Goal: Task Accomplishment & Management: Use online tool/utility

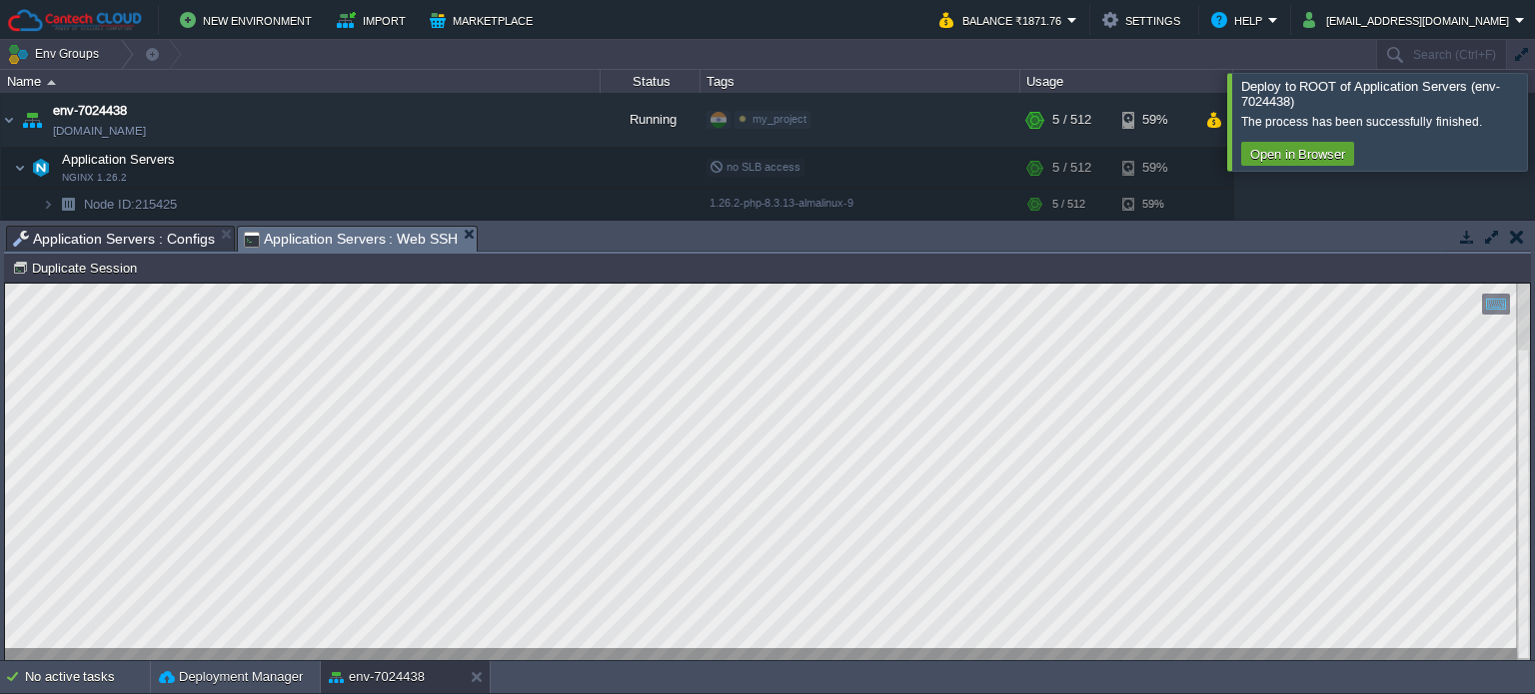
scroll to position [87, 0]
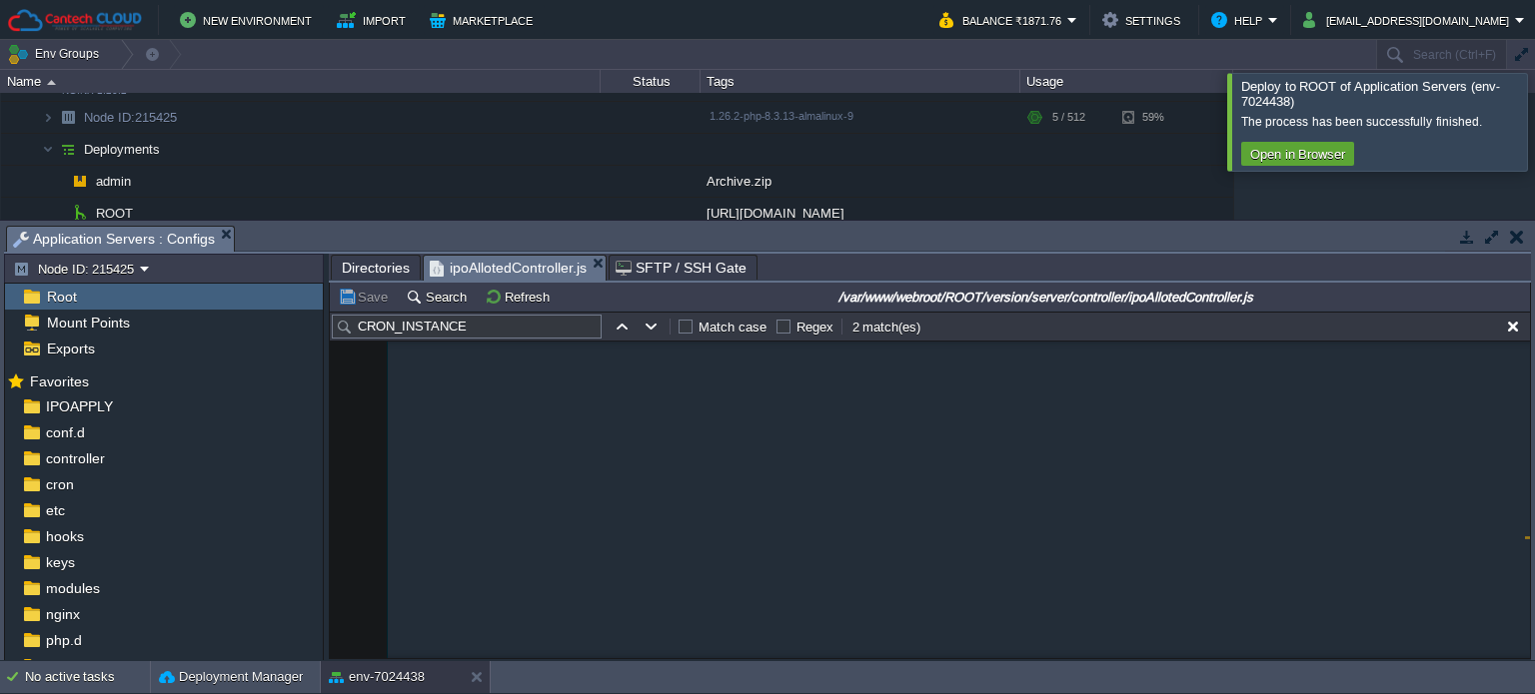
click at [376, 274] on span "Directories" at bounding box center [376, 268] width 68 height 24
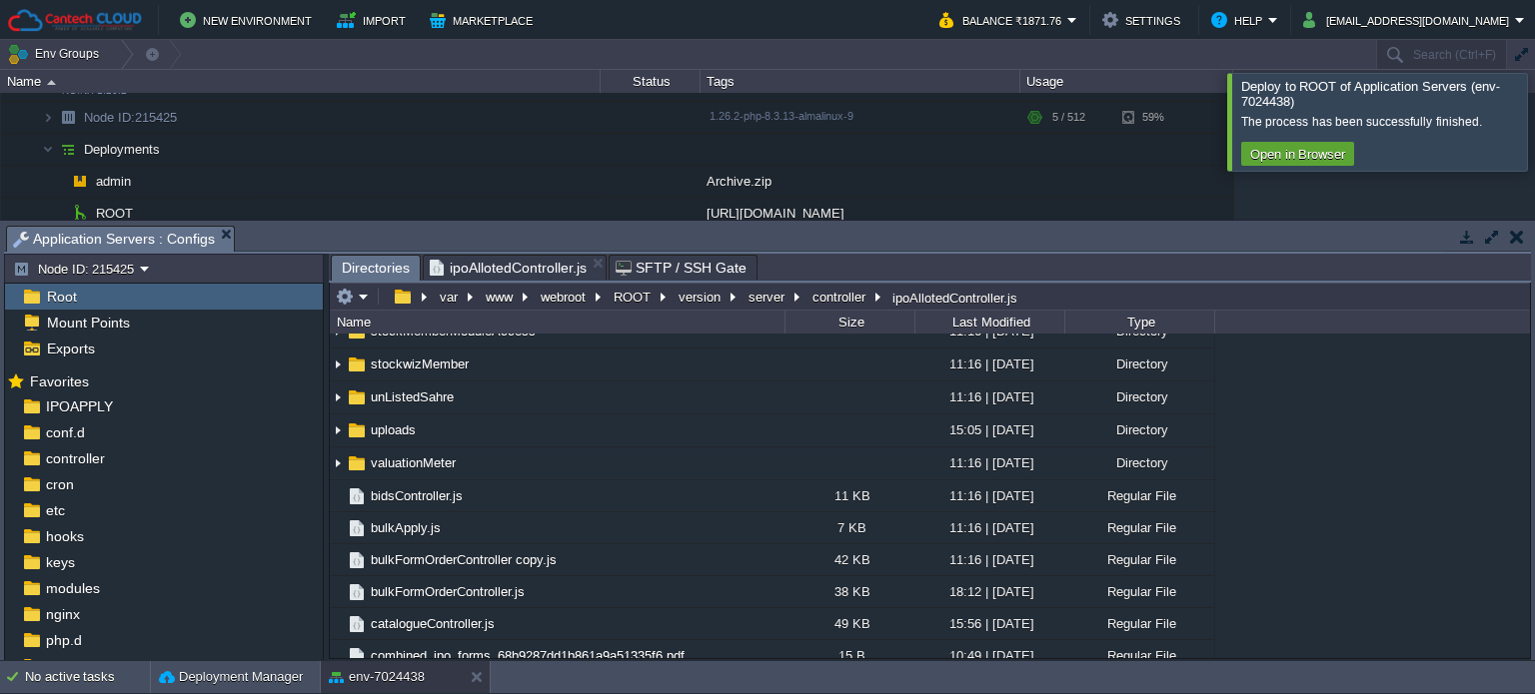
scroll to position [415, 0]
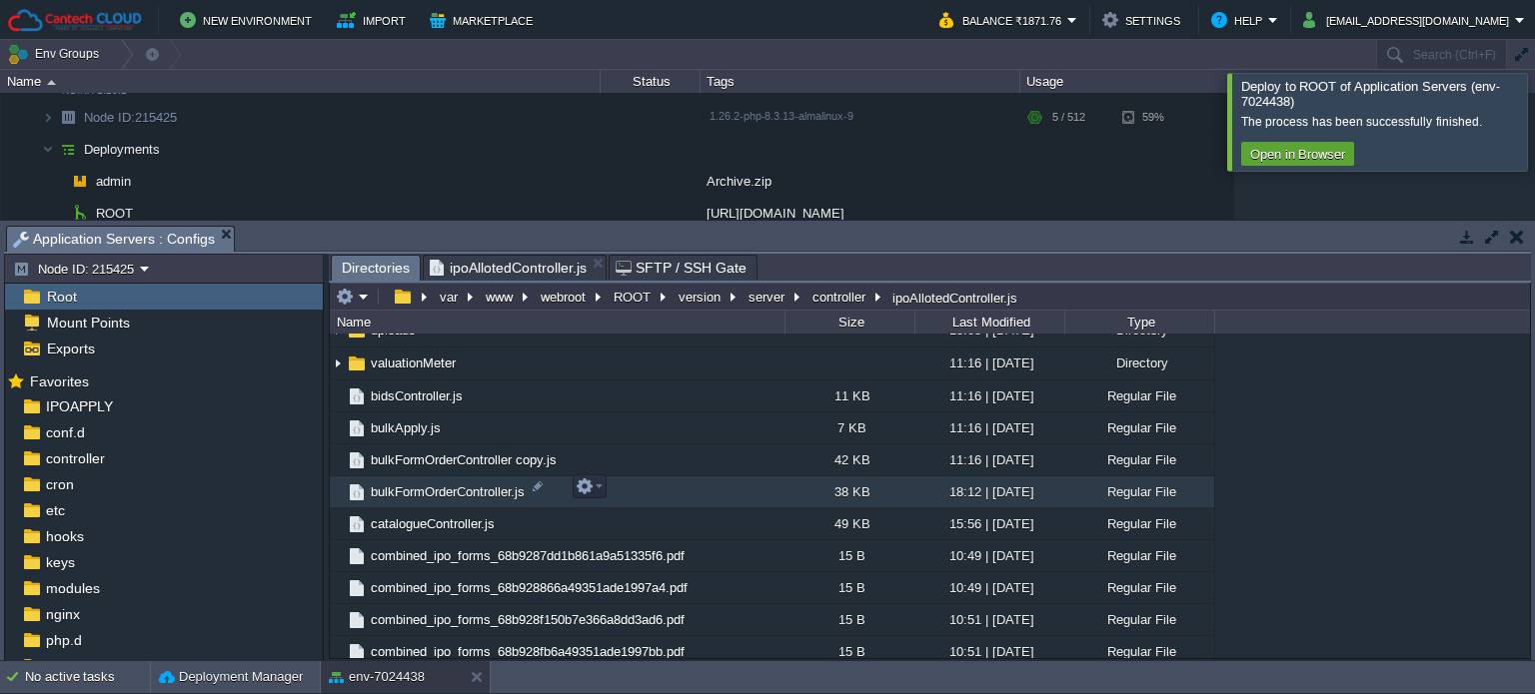
click at [551, 492] on td "bulkFormOrderController.js" at bounding box center [557, 493] width 455 height 32
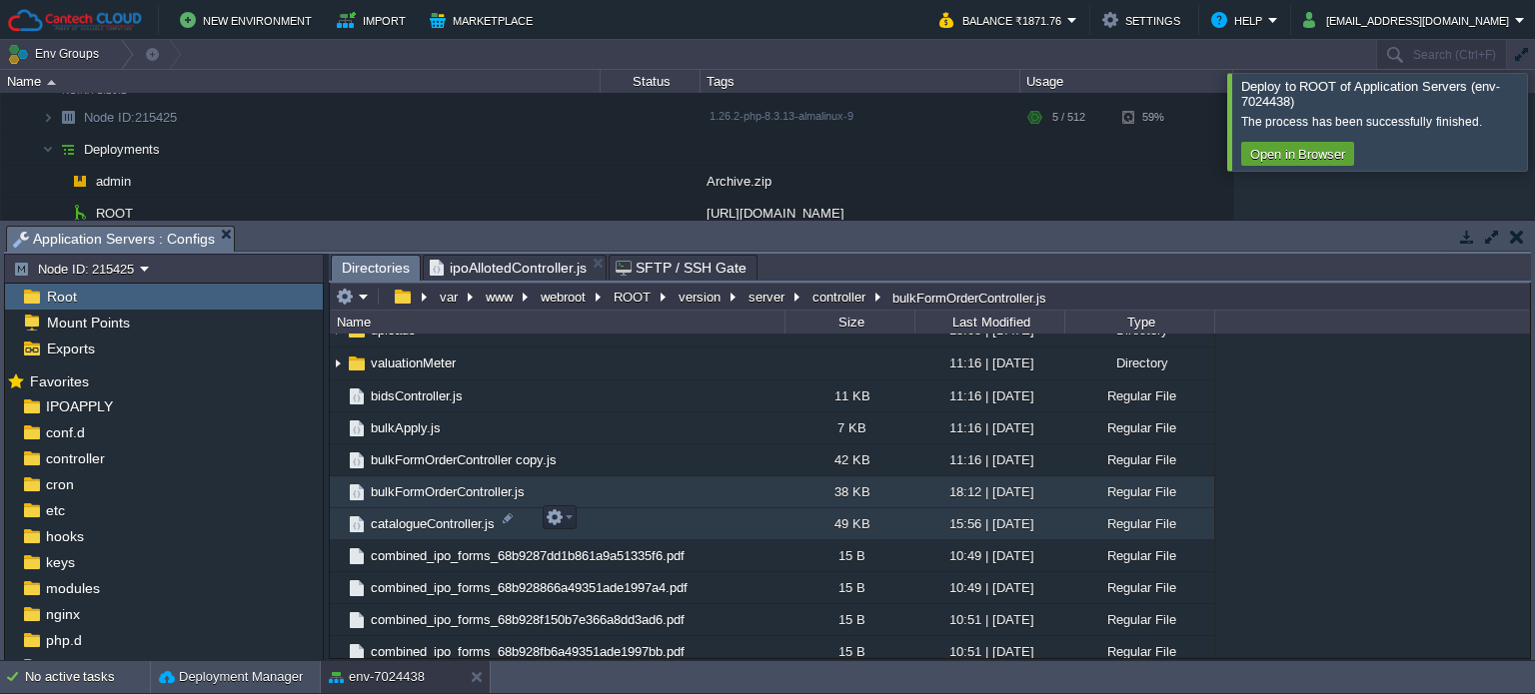
scroll to position [215, 0]
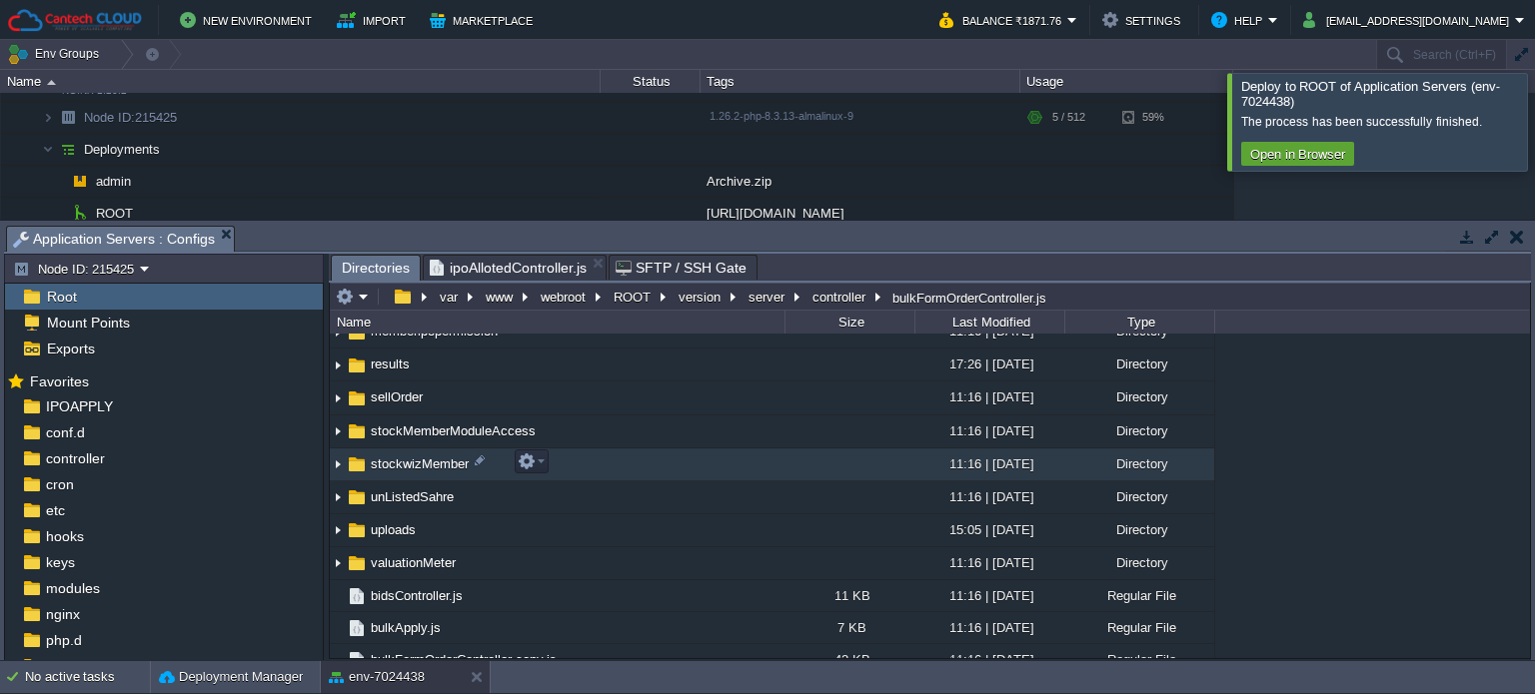
click at [382, 460] on span "stockwizMember" at bounding box center [420, 464] width 104 height 17
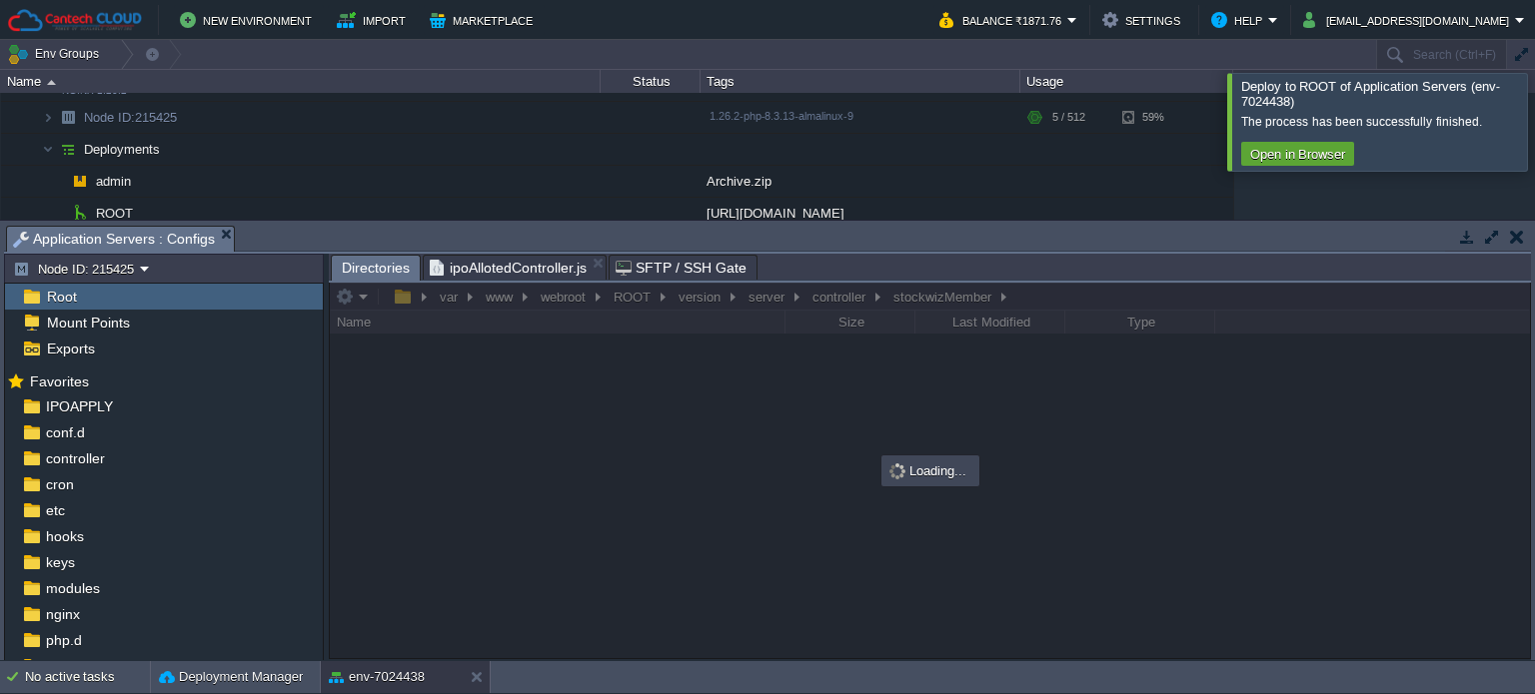
scroll to position [0, 0]
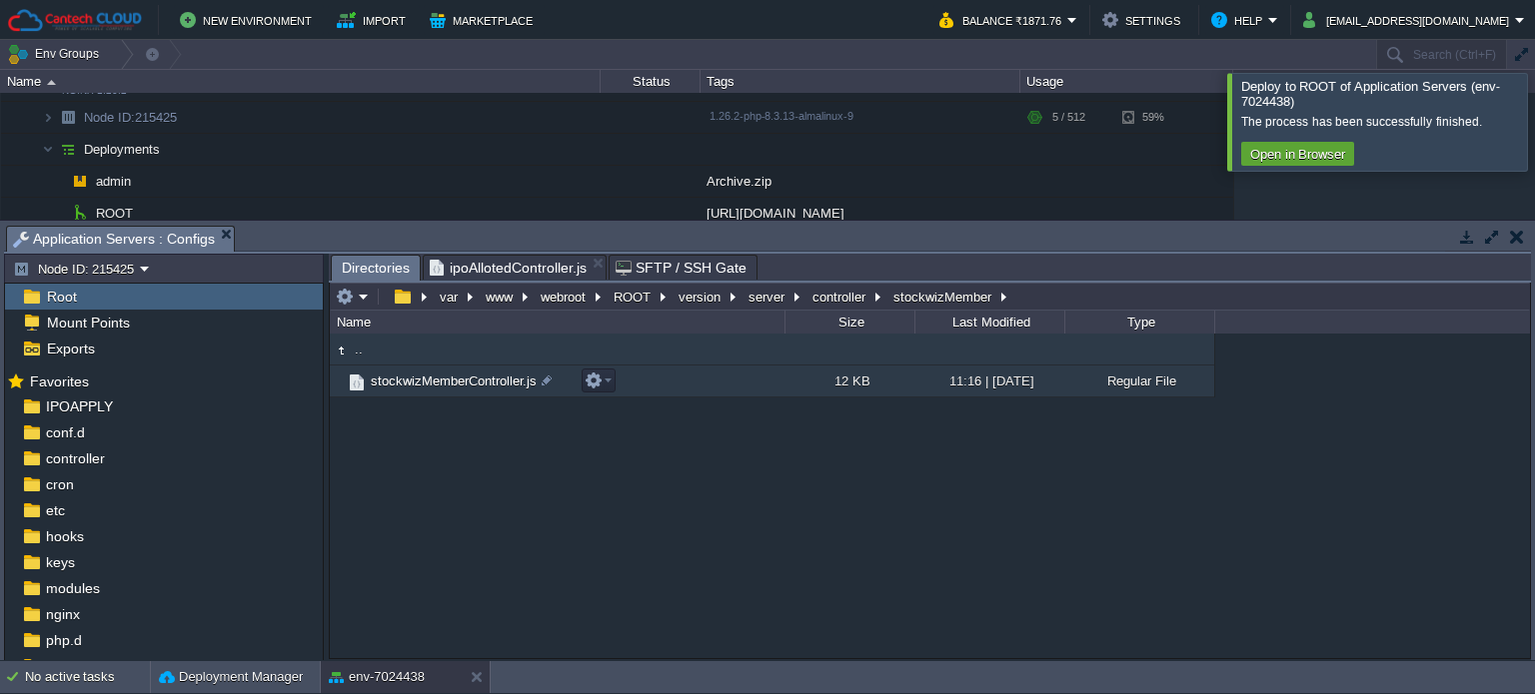
click at [412, 375] on span "stockwizMemberController.js" at bounding box center [454, 381] width 172 height 17
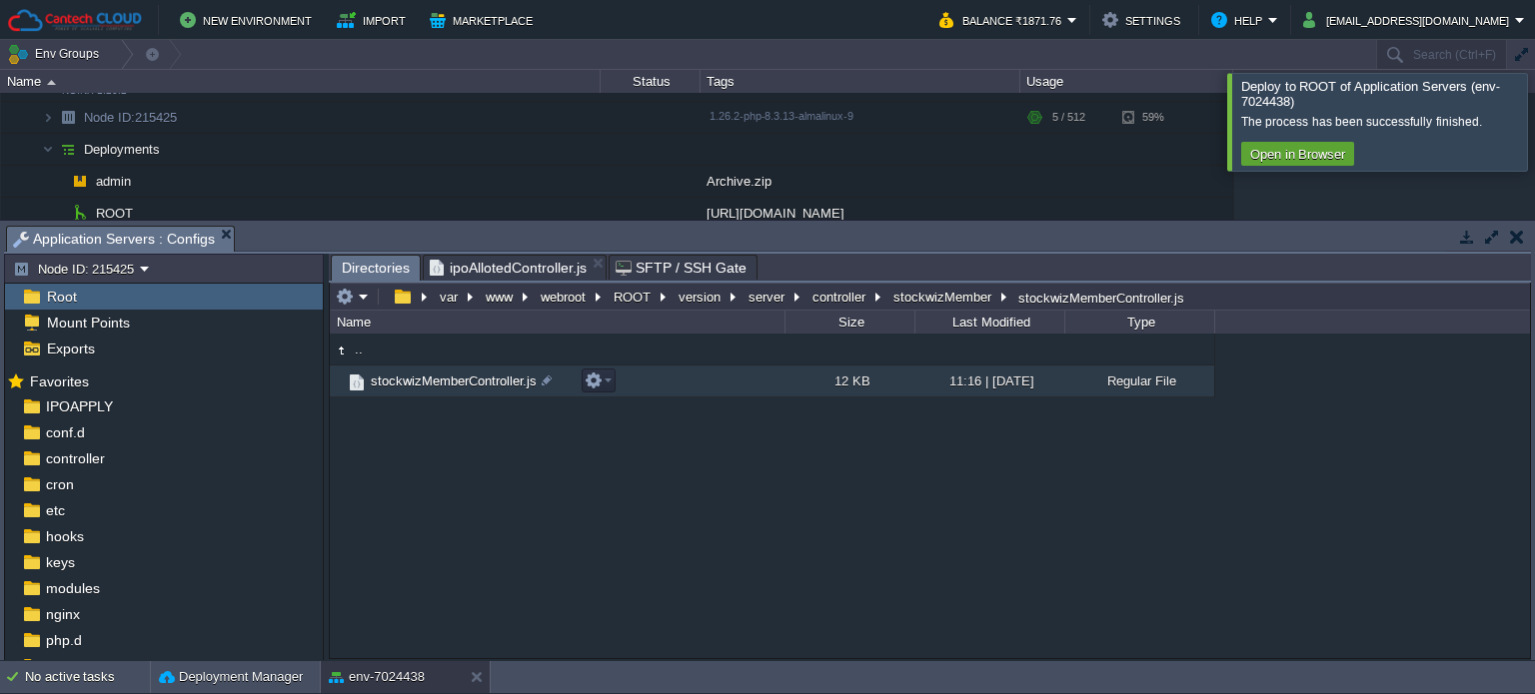
click at [412, 375] on span "stockwizMemberController.js" at bounding box center [454, 381] width 172 height 17
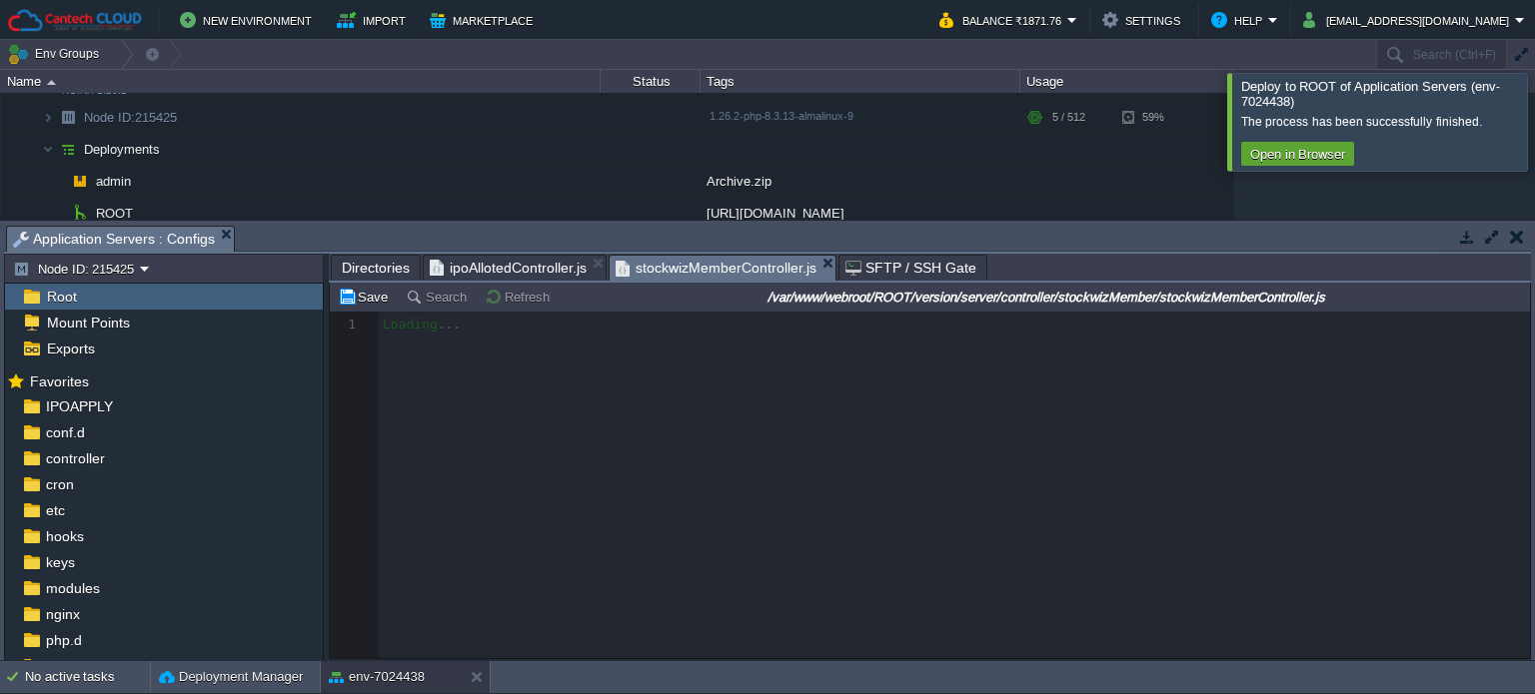
click at [1534, 123] on div at bounding box center [1559, 121] width 0 height 97
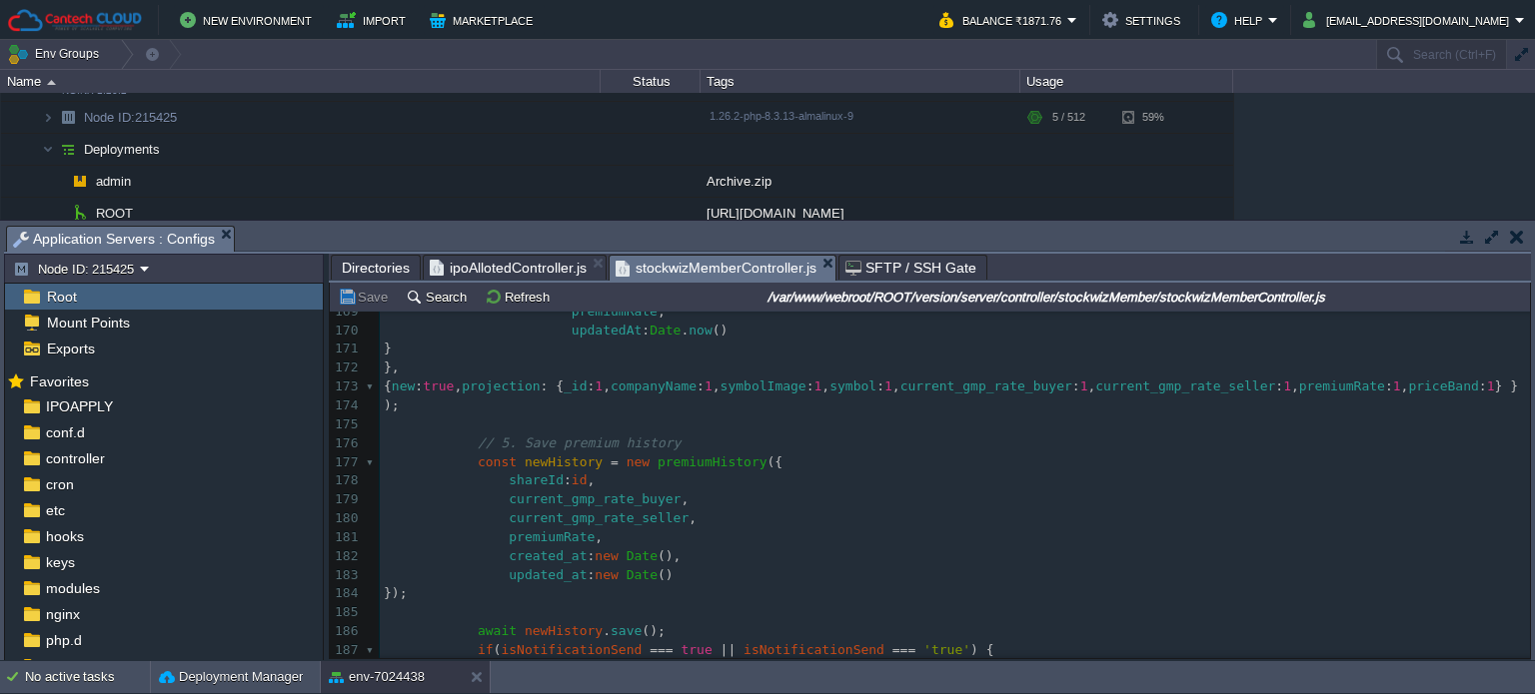
scroll to position [2978, 0]
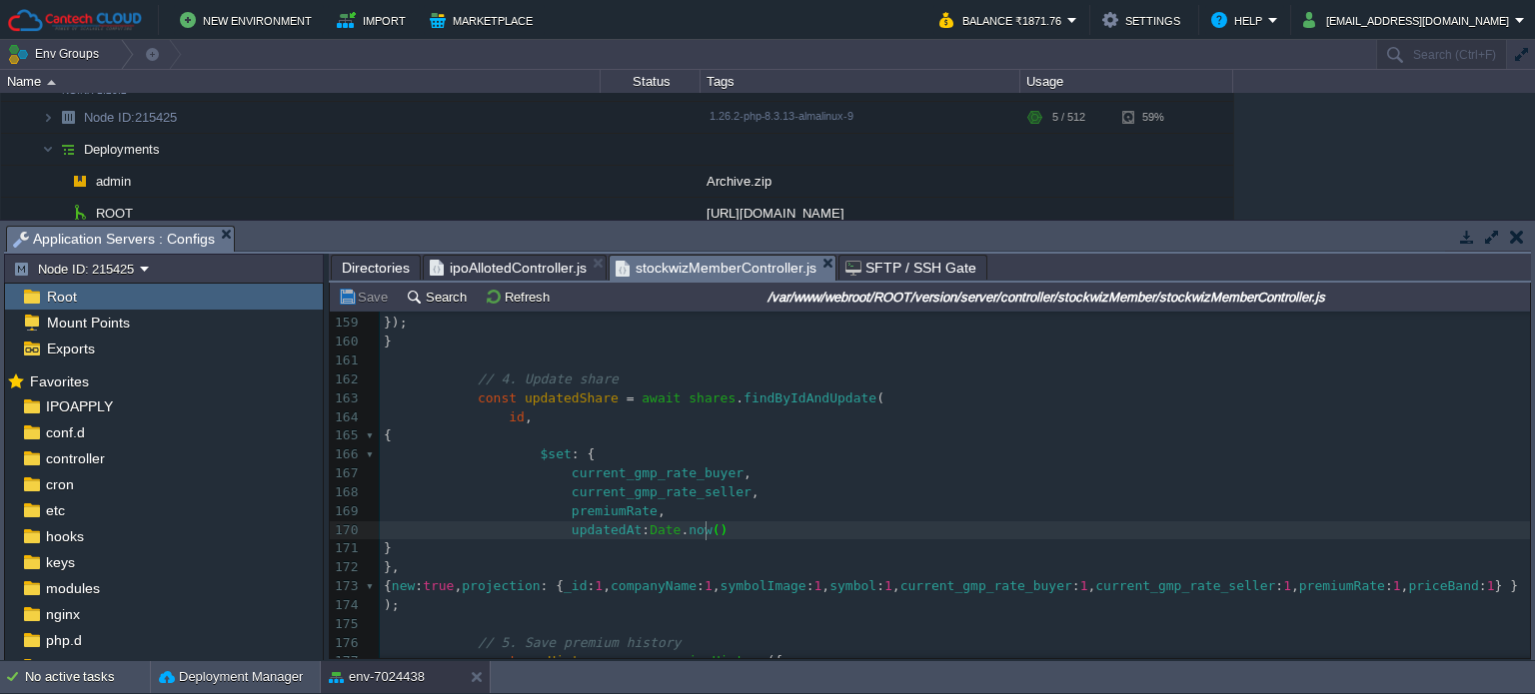
type textarea "updatedAt: [DOMAIN_NAME]()"
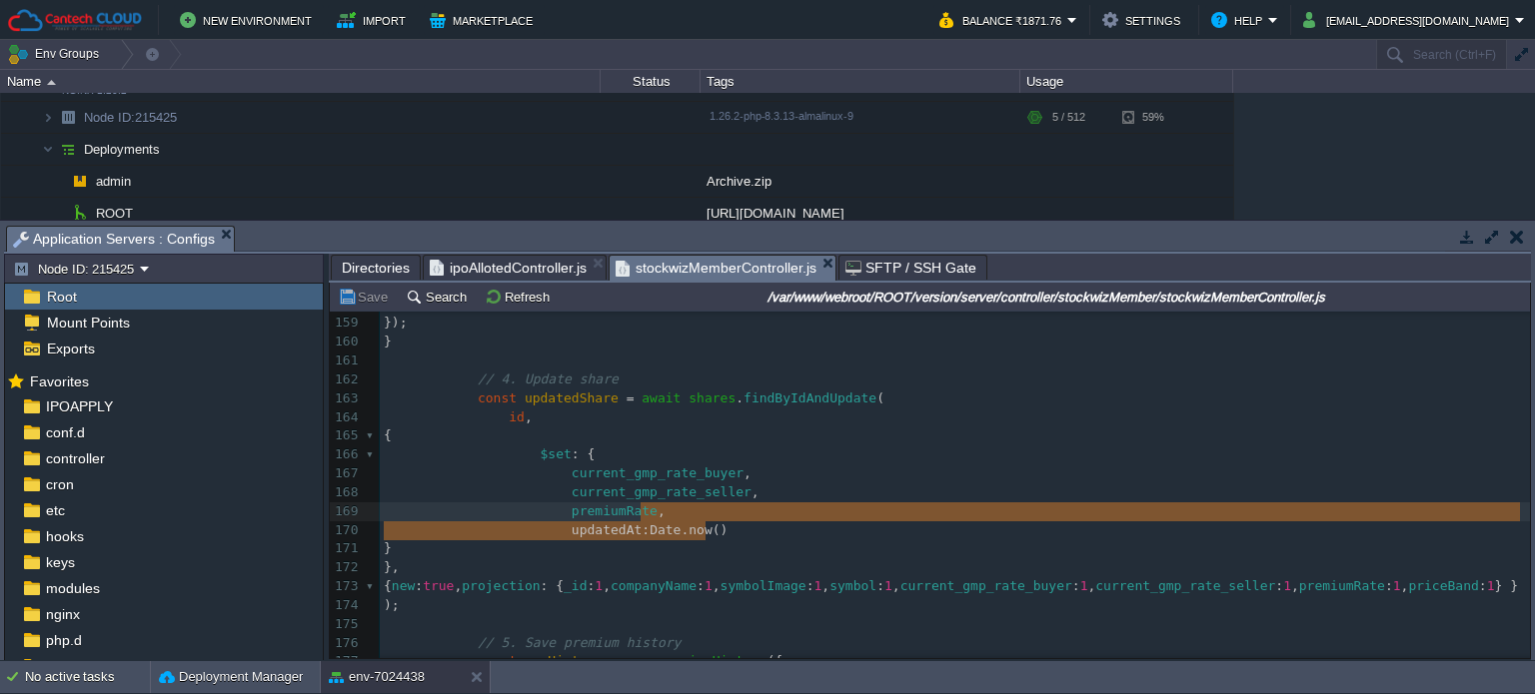
drag, startPoint x: 715, startPoint y: 536, endPoint x: 727, endPoint y: 519, distance: 20.8
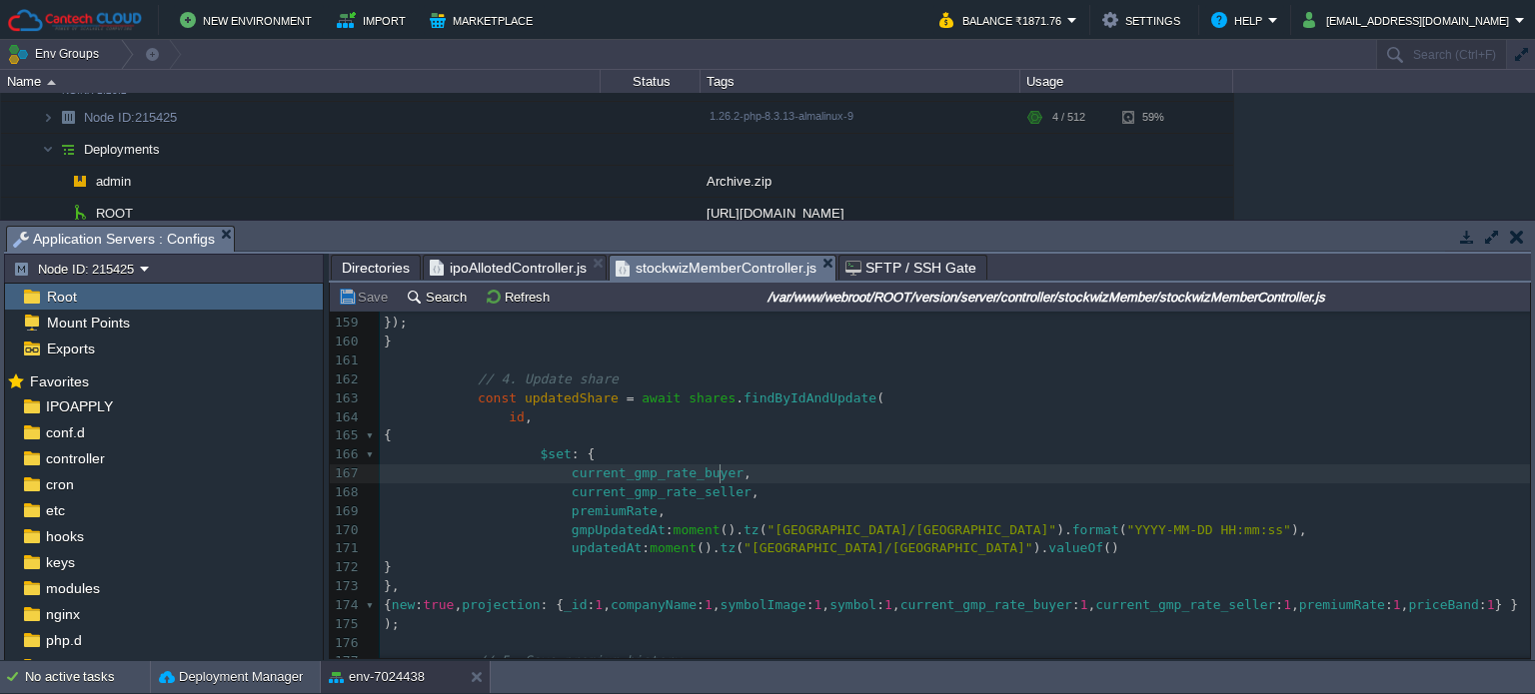
click at [889, 485] on pre "current_gmp_rate_seller ," at bounding box center [955, 493] width 1150 height 19
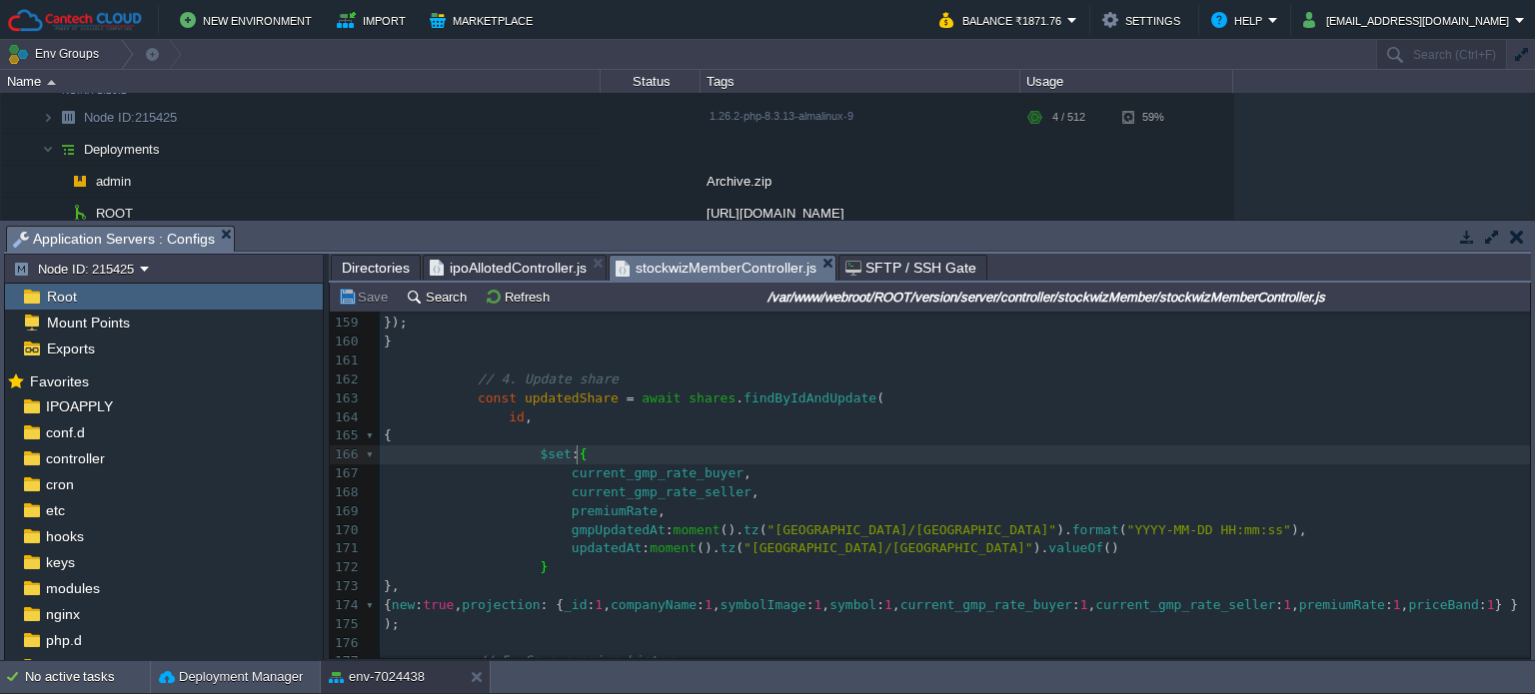
click at [370, 261] on span "Directories" at bounding box center [376, 268] width 68 height 24
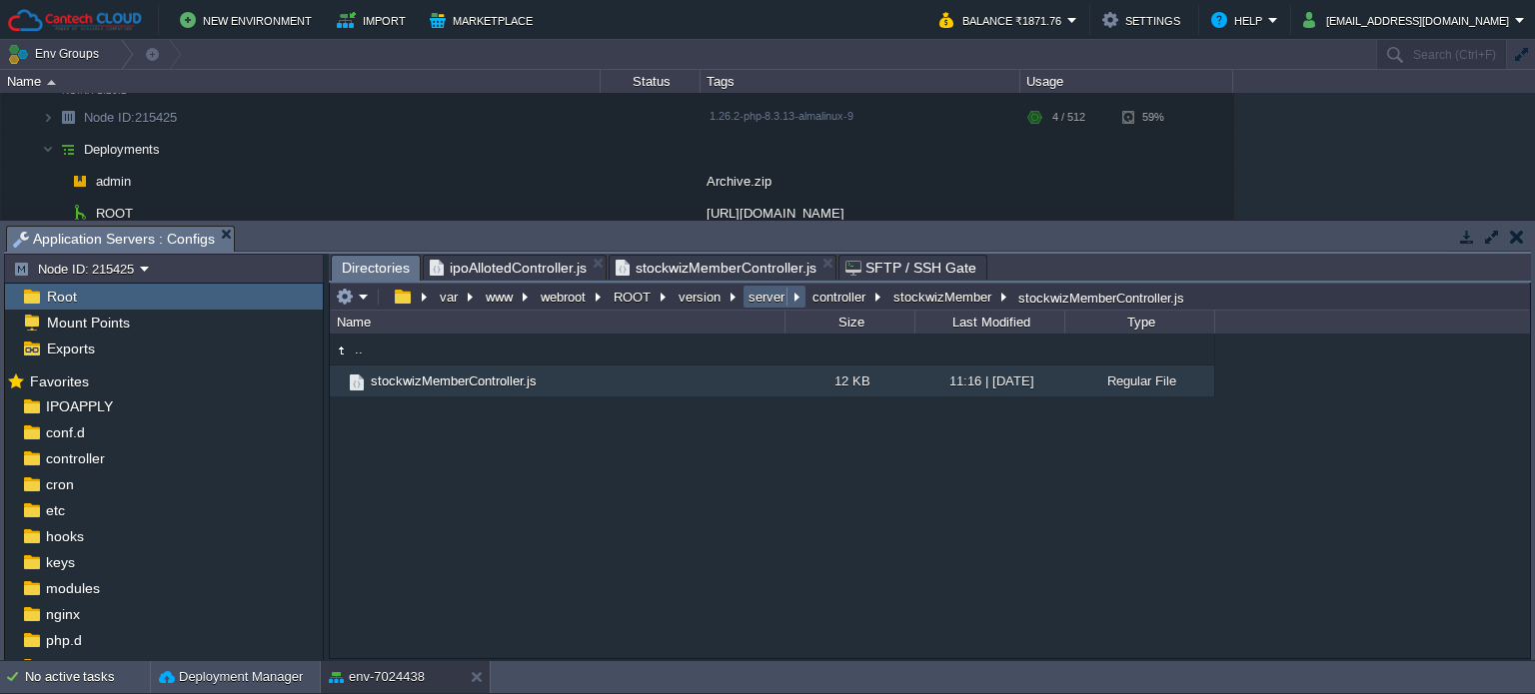
click at [773, 299] on button "server" at bounding box center [767, 297] width 44 height 18
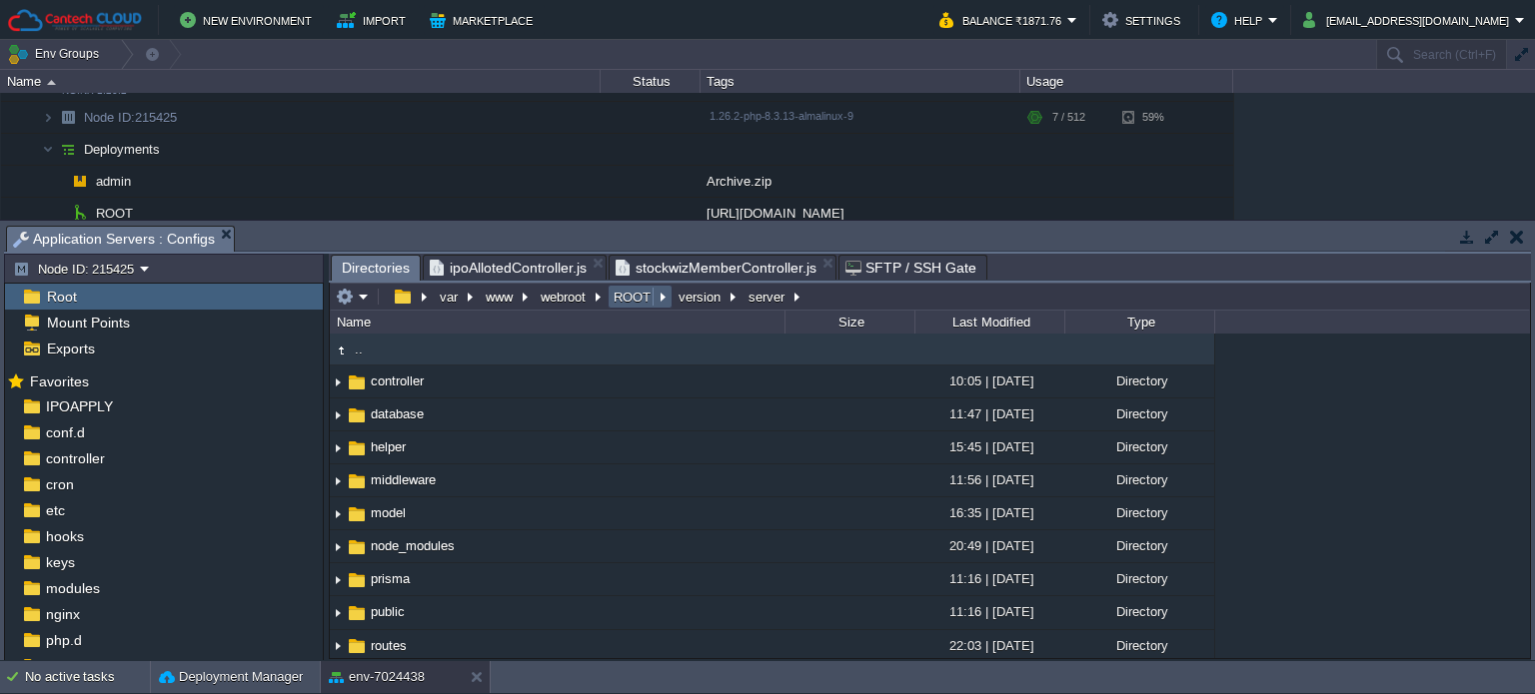
click at [657, 297] on em "ROOT" at bounding box center [639, 297] width 59 height 18
click at [811, 291] on input "/var/www/webroot/ROOT/version/server" at bounding box center [930, 297] width 1200 height 28
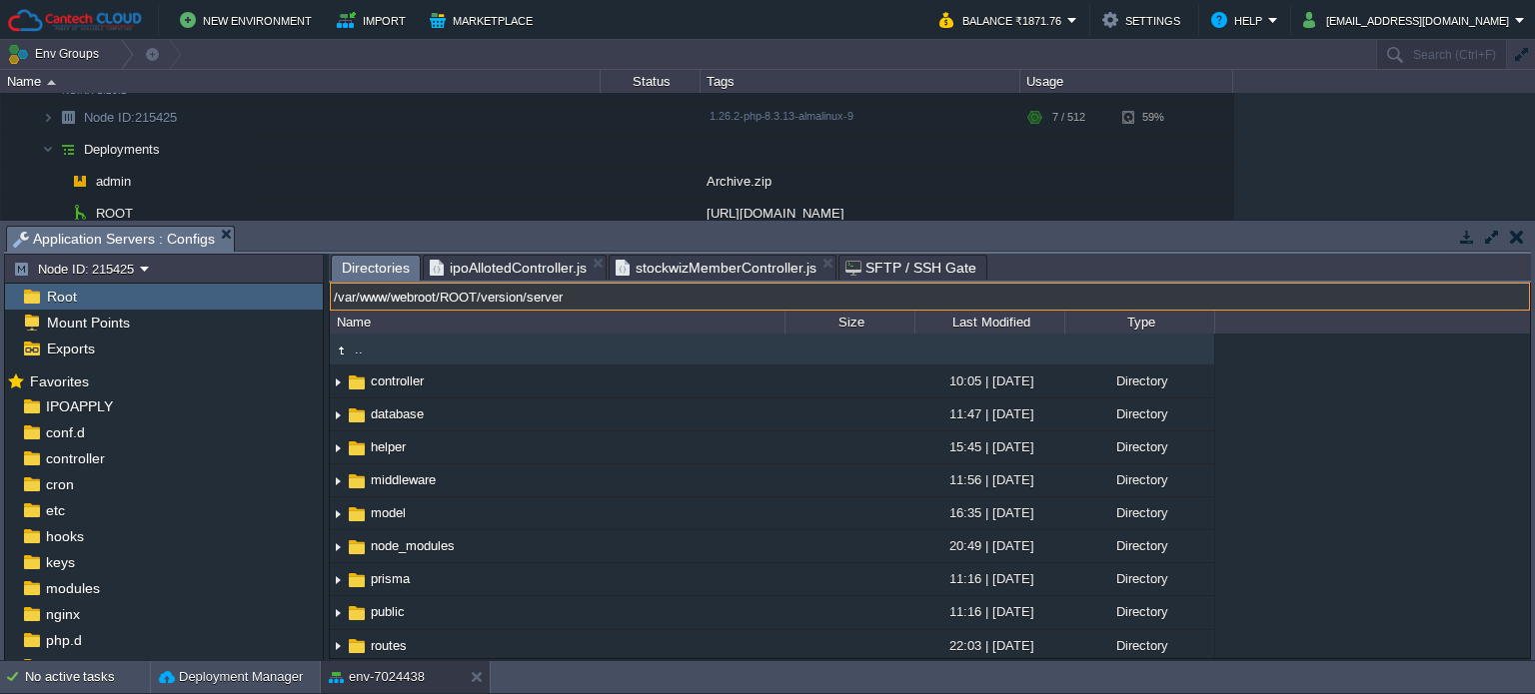
click at [532, 303] on input "/var/www/webroot/ROOT/version/server" at bounding box center [930, 297] width 1200 height 28
click at [519, 299] on input "/var/www/webroot/ROOT/version/server" at bounding box center [930, 297] width 1200 height 28
click at [555, 299] on input "/var/www/webroot/ROOT/server" at bounding box center [930, 297] width 1200 height 28
type input "/var/www/webroot/ROOT/server/controller/"
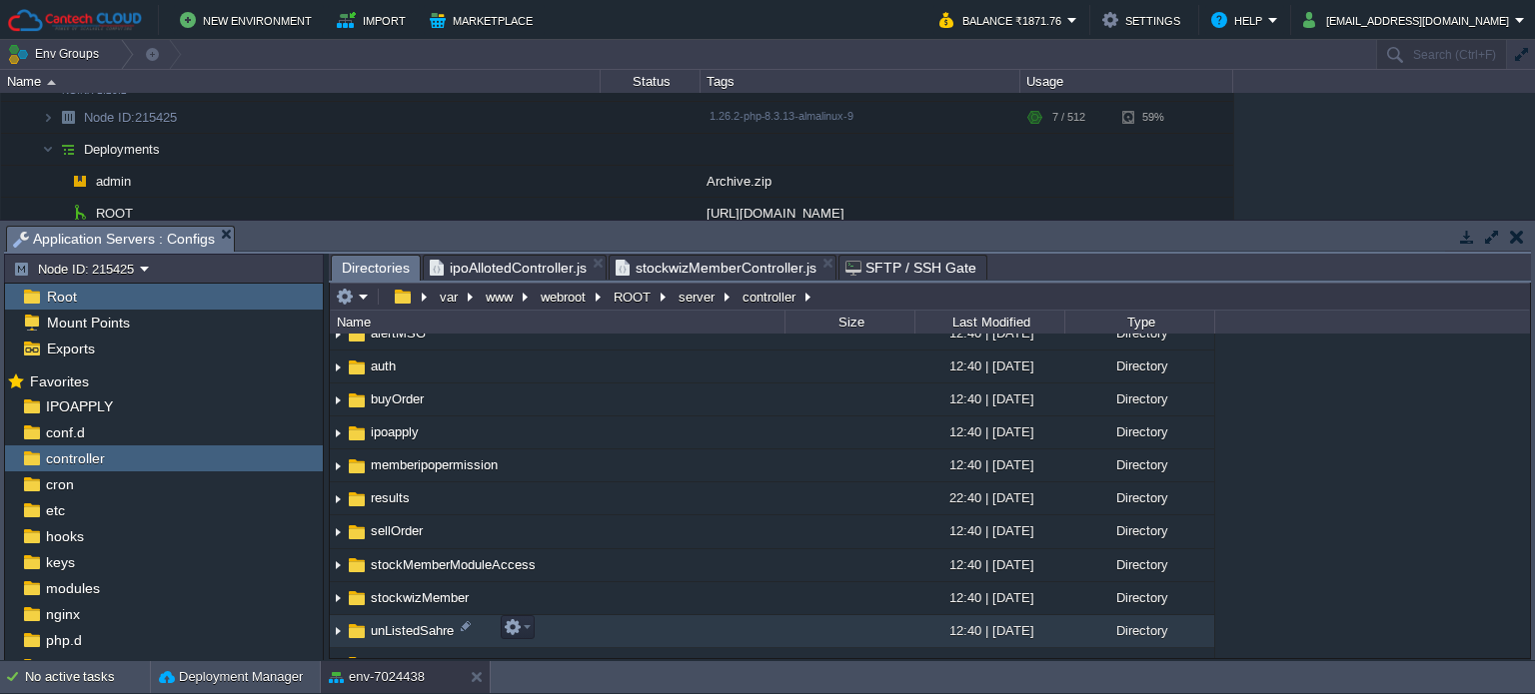
scroll to position [200, 0]
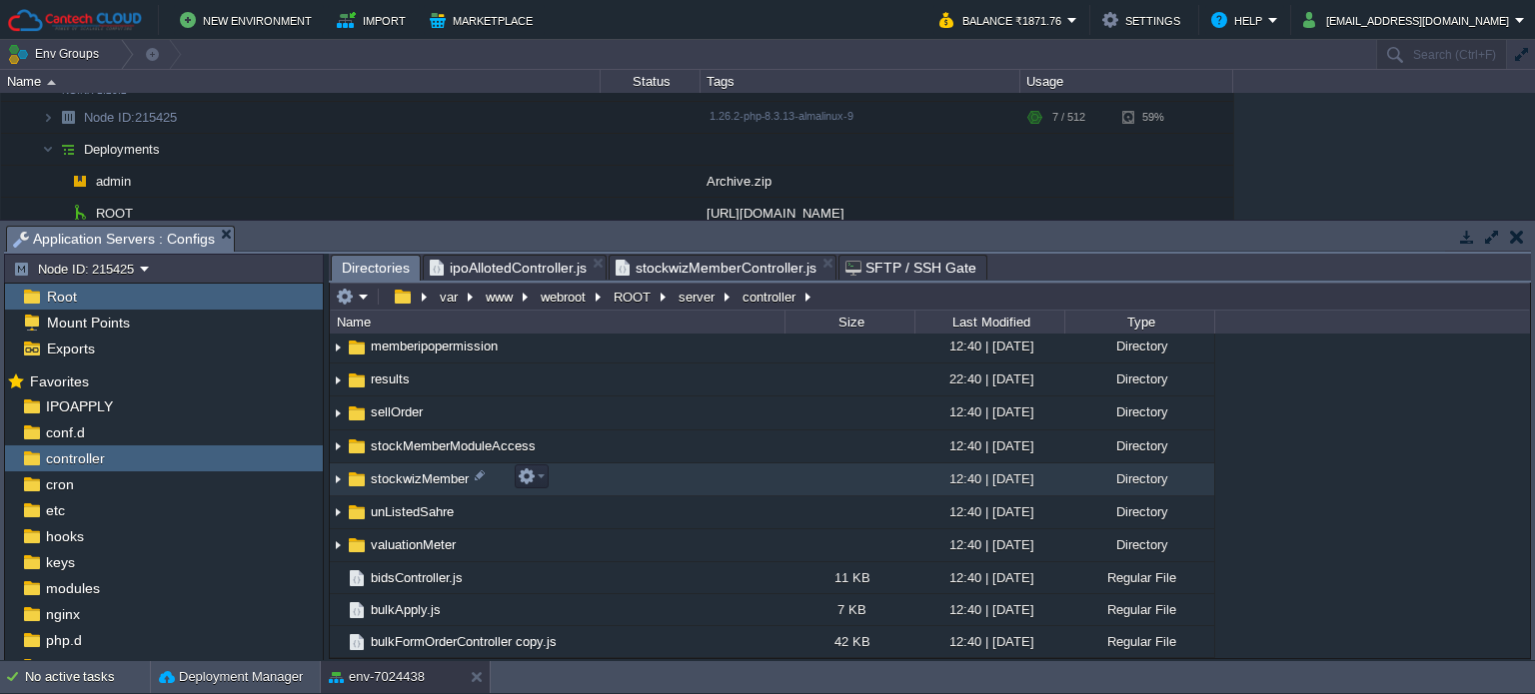
click at [414, 488] on td "stockwizMember" at bounding box center [557, 480] width 455 height 33
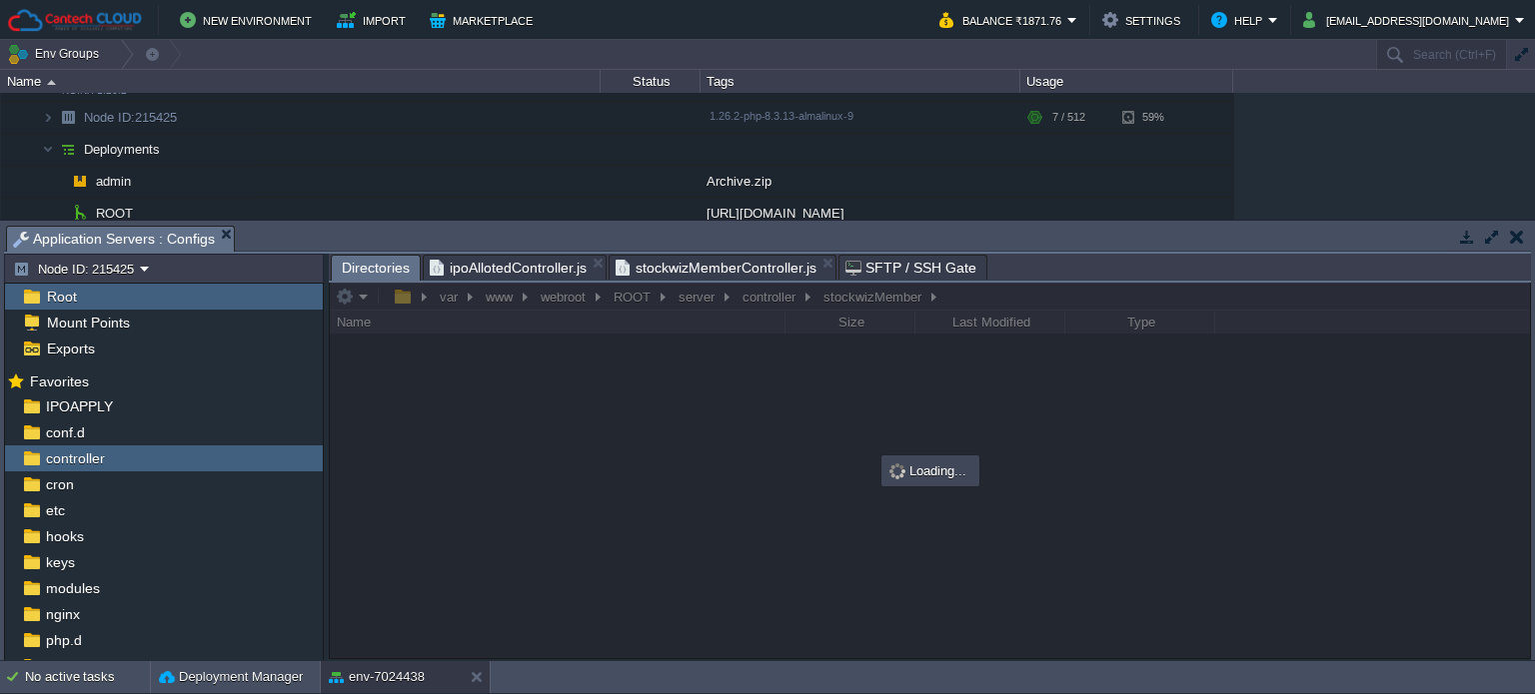
scroll to position [0, 0]
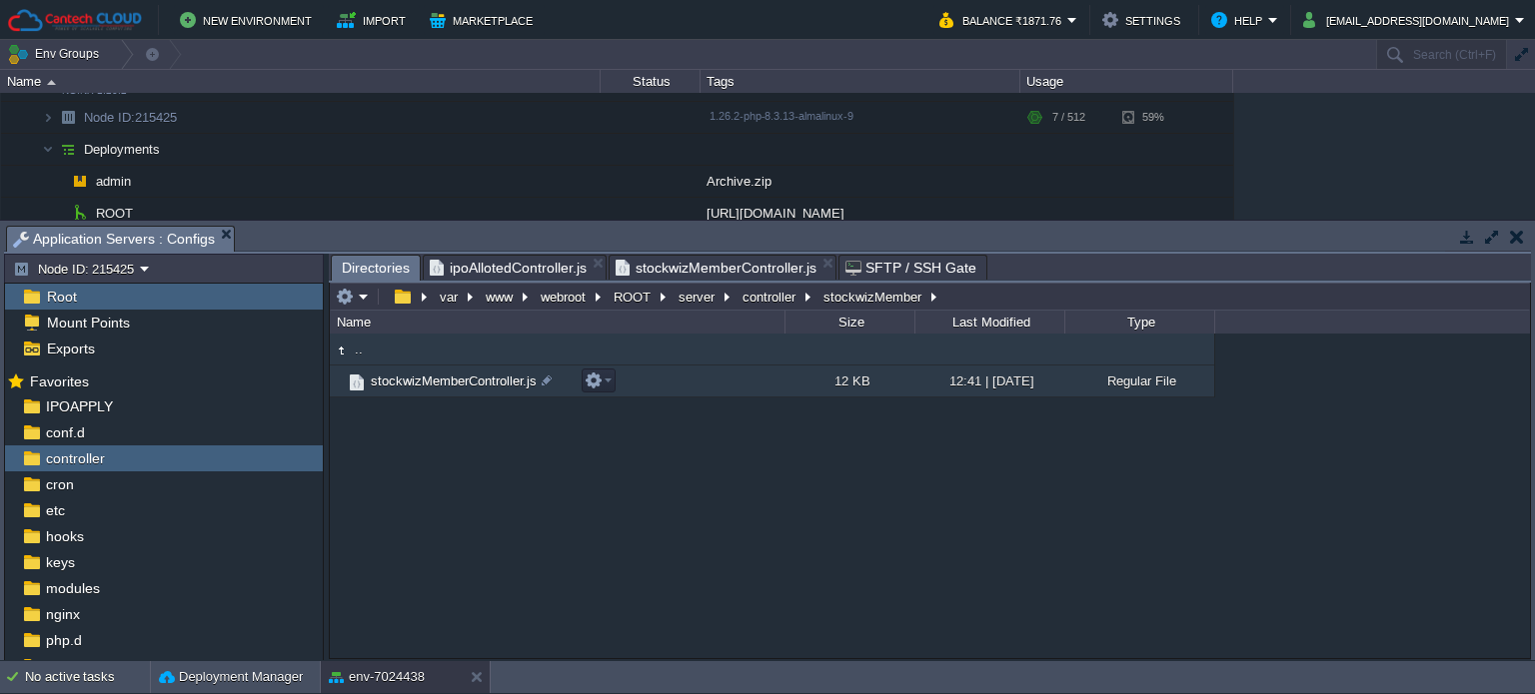
click at [469, 390] on span "stockwizMemberController.js" at bounding box center [454, 381] width 172 height 17
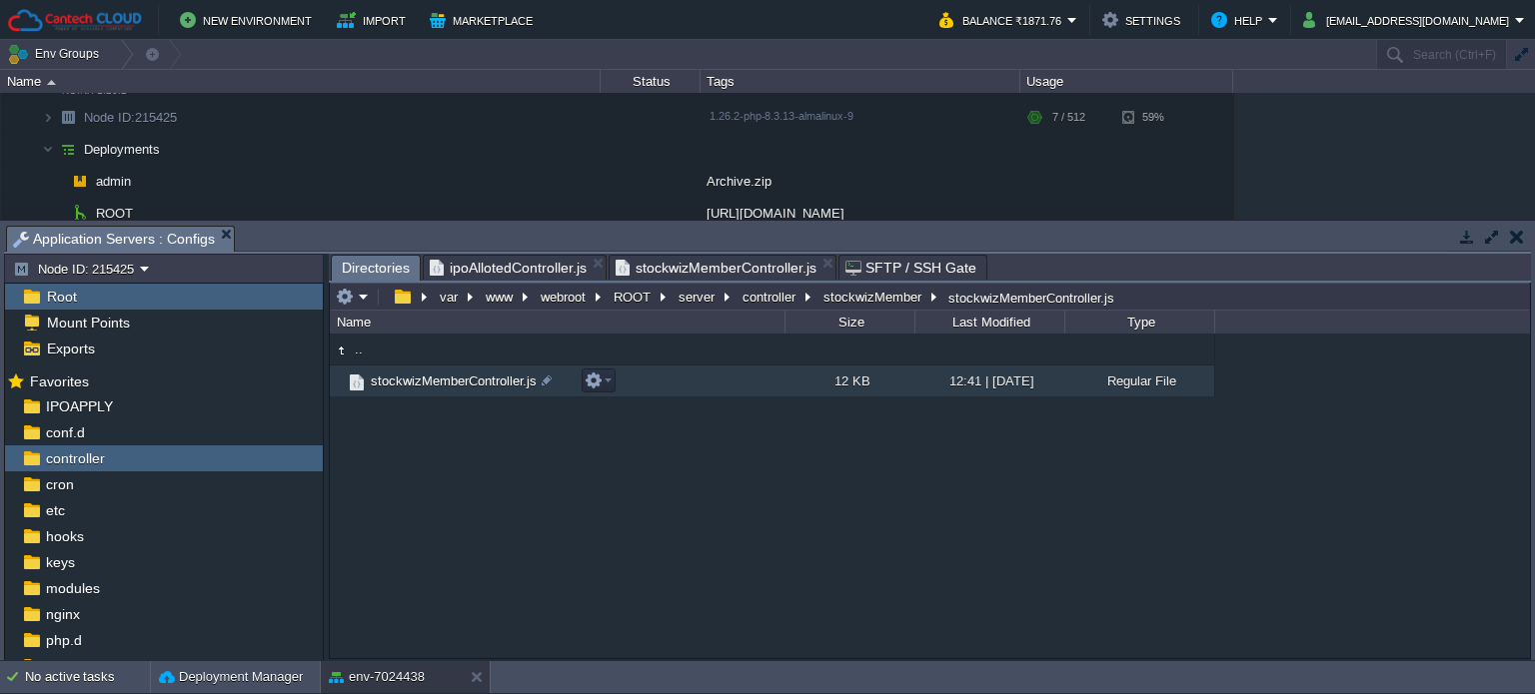
click at [469, 390] on span "stockwizMemberController.js" at bounding box center [454, 381] width 172 height 17
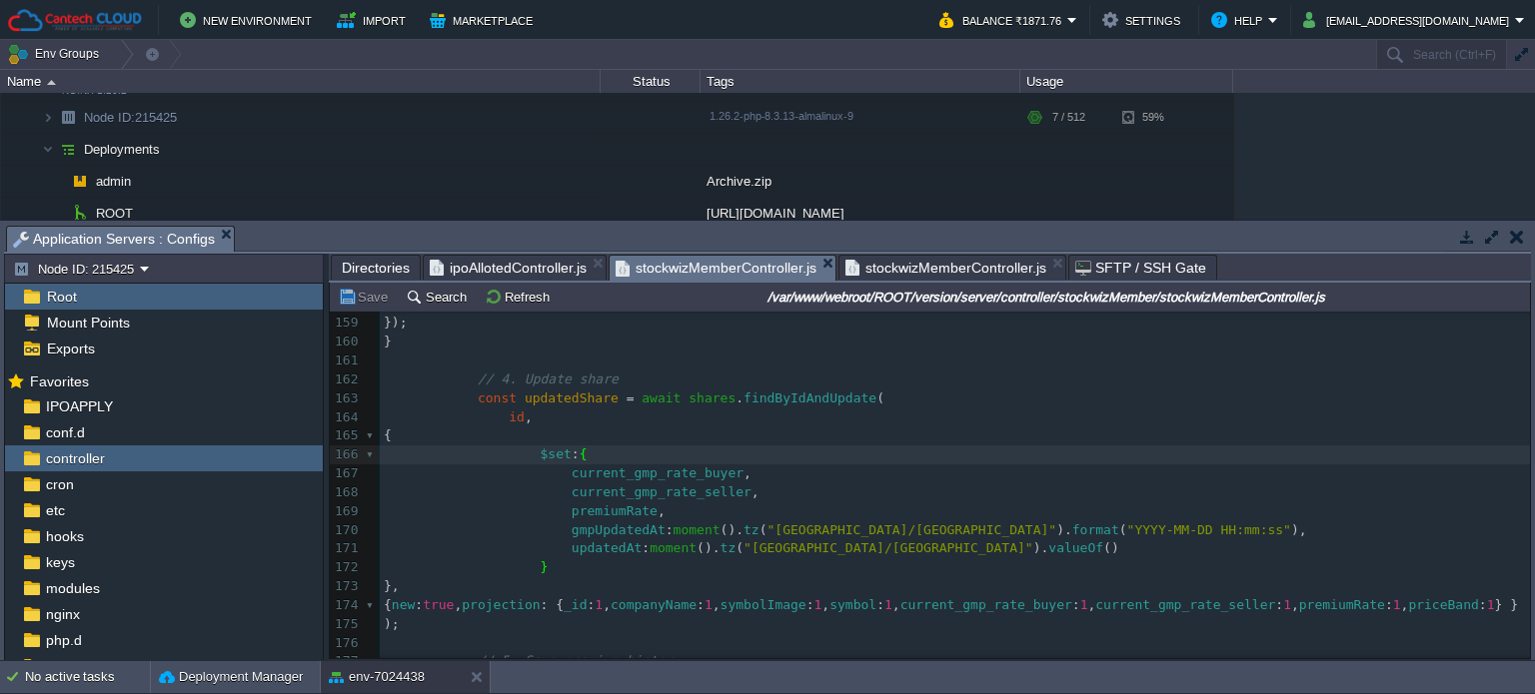
click at [671, 258] on span "stockwizMemberController.js" at bounding box center [715, 268] width 201 height 25
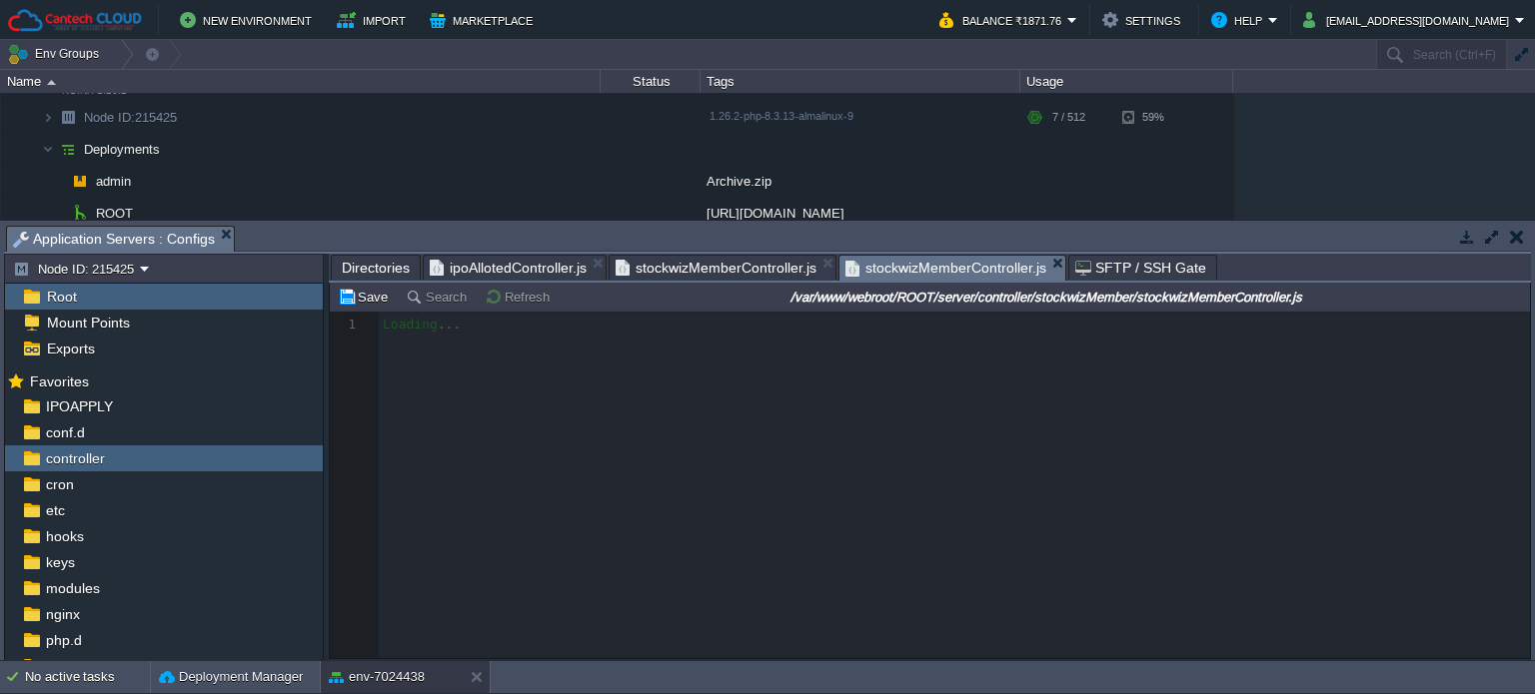
click at [882, 264] on span "stockwizMemberController.js" at bounding box center [945, 268] width 201 height 25
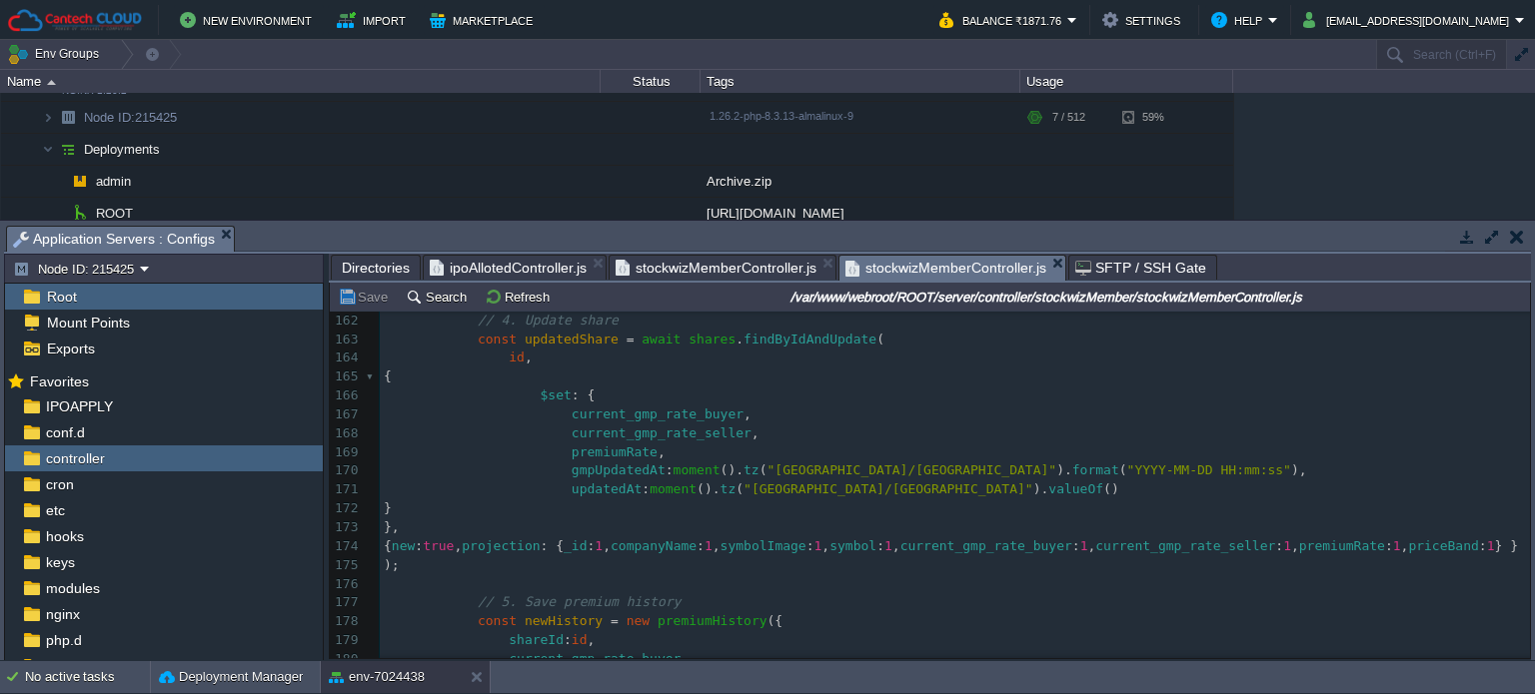
scroll to position [3049, 0]
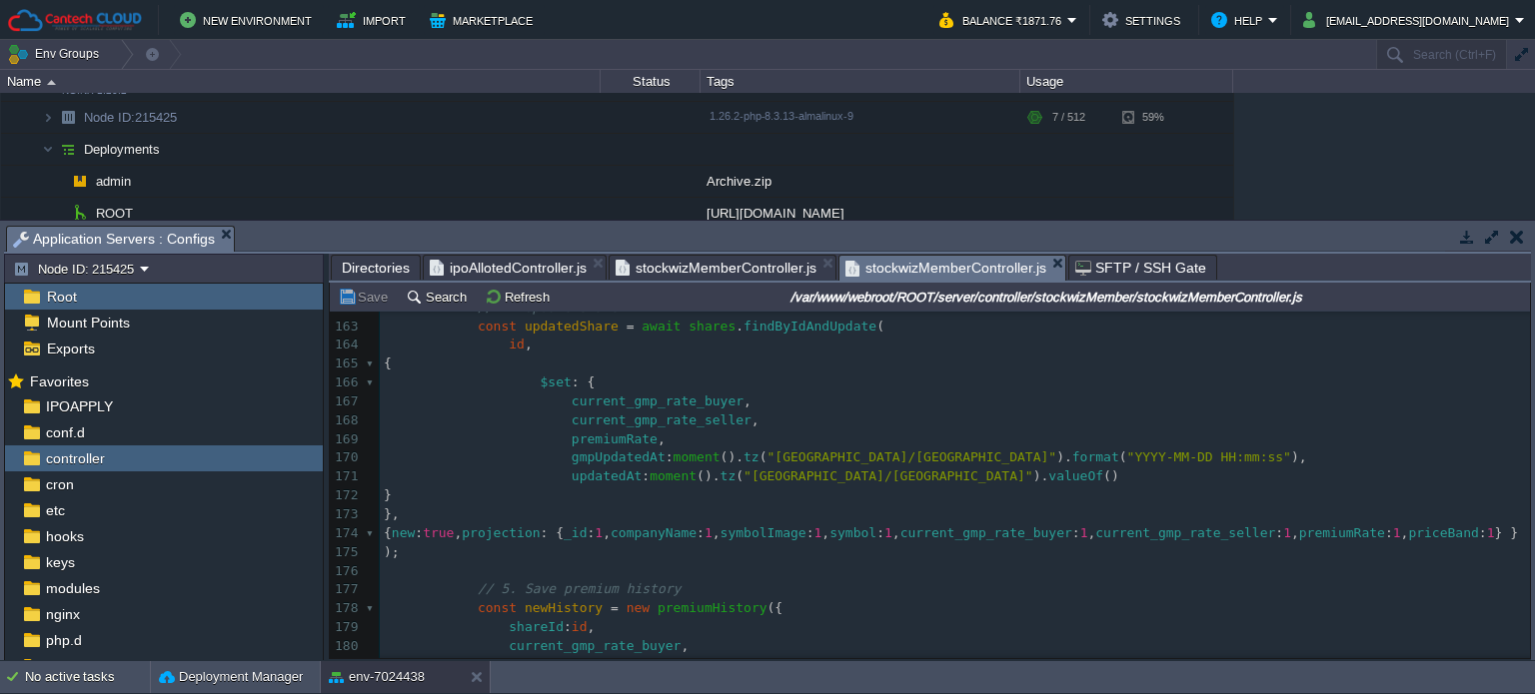
click at [715, 276] on span "stockwizMemberController.js" at bounding box center [715, 268] width 201 height 24
click at [900, 258] on span "stockwizMemberController.js" at bounding box center [945, 268] width 201 height 25
click at [367, 264] on span "Directories" at bounding box center [376, 268] width 68 height 24
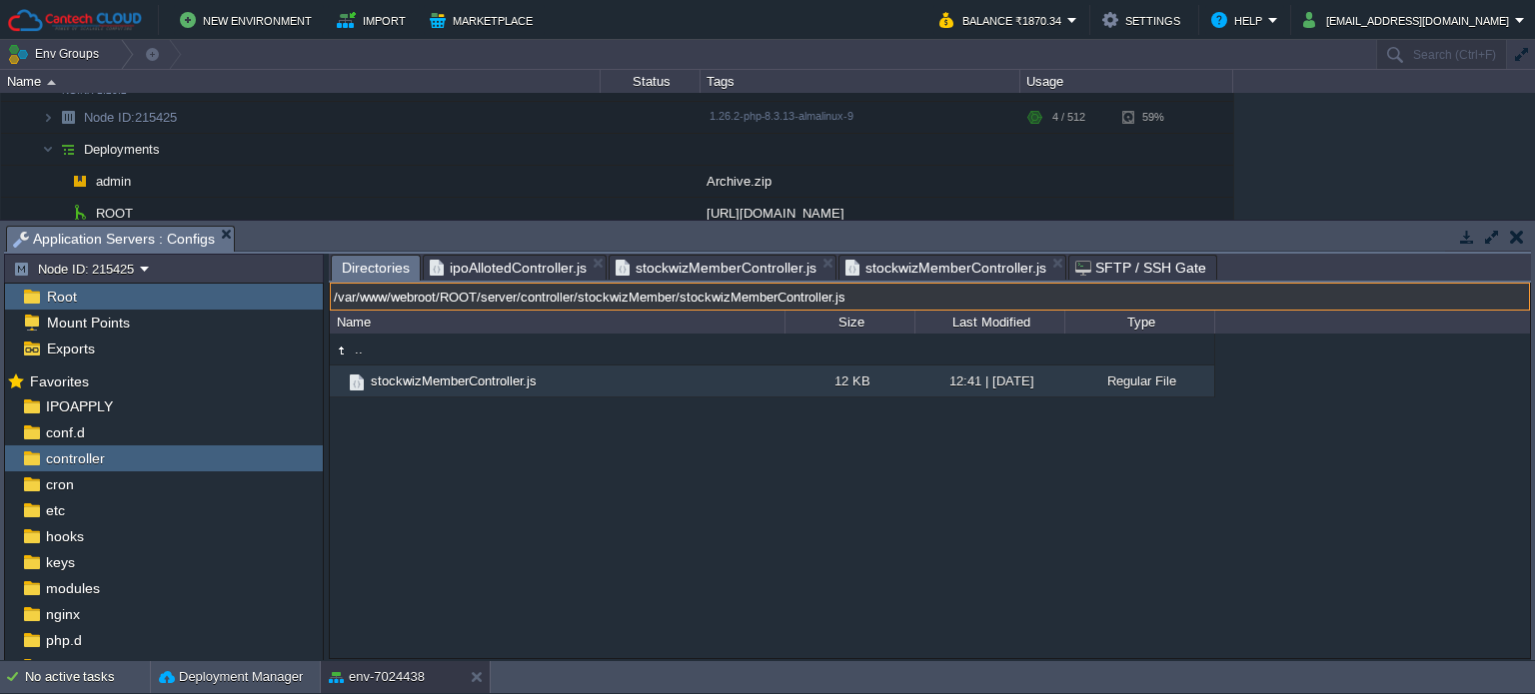
drag, startPoint x: 1211, startPoint y: 302, endPoint x: 1117, endPoint y: 304, distance: 93.9
click at [1211, 303] on input "/var/www/webroot/ROOT/server/controller/stockwizMember/stockwizMemberController…" at bounding box center [930, 297] width 1200 height 28
click at [861, 299] on input "/var/www/webroot/ROOT/server/controller/stockwizMember/stockwizMemberController…" at bounding box center [930, 297] width 1200 height 28
drag, startPoint x: 871, startPoint y: 299, endPoint x: 583, endPoint y: 303, distance: 287.8
click at [583, 303] on input "/var/www/webroot/ROOT/server/controller/stockwizMember/stockwizMemberController…" at bounding box center [930, 297] width 1200 height 28
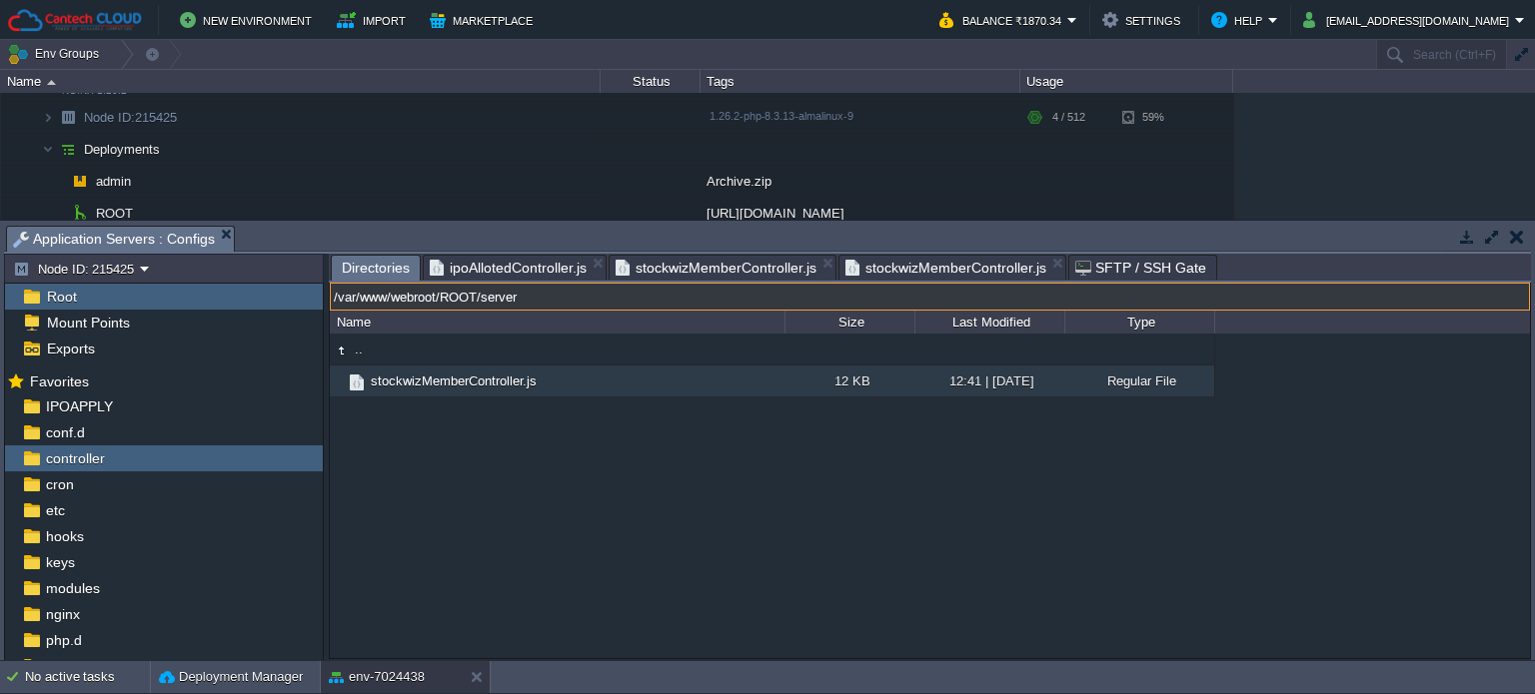
type input "/var/www/webroot/ROOT/server"
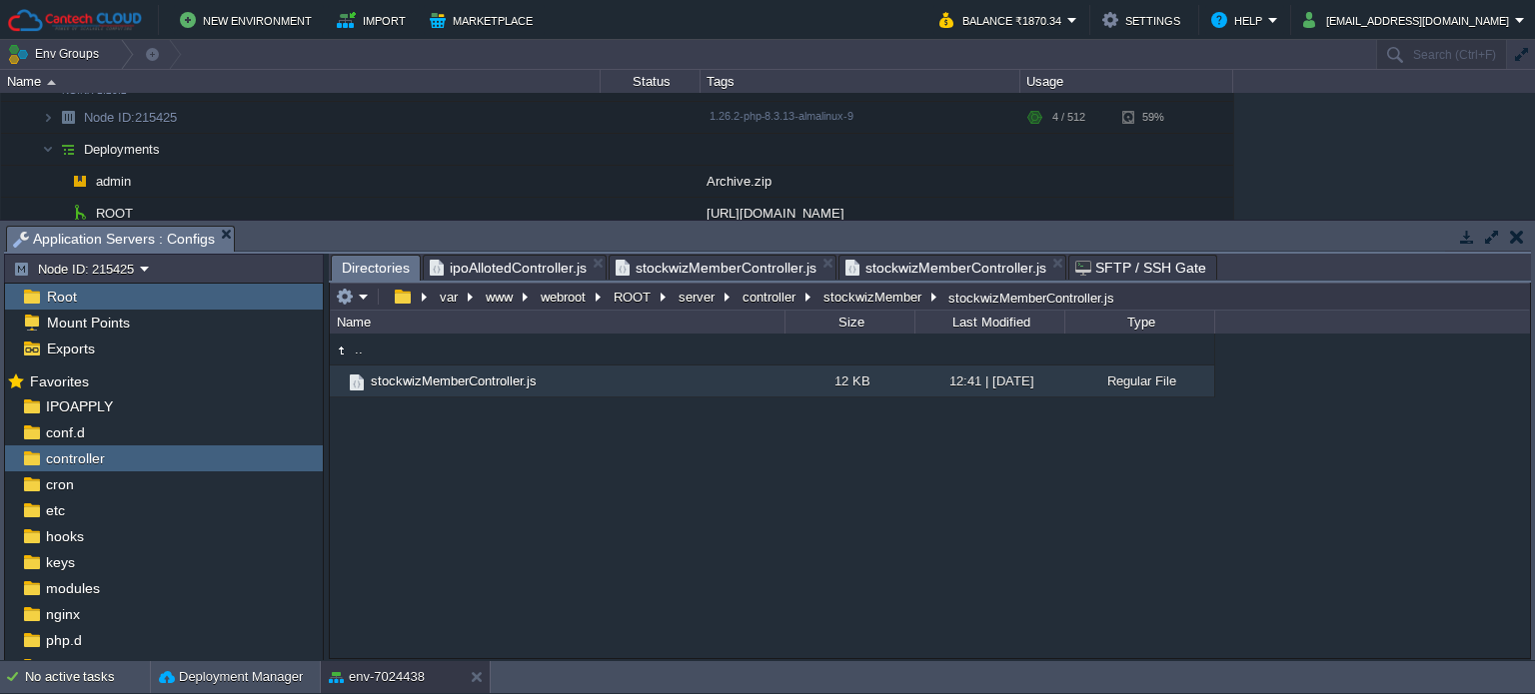
click at [1117, 291] on input "text" at bounding box center [930, 297] width 1200 height 28
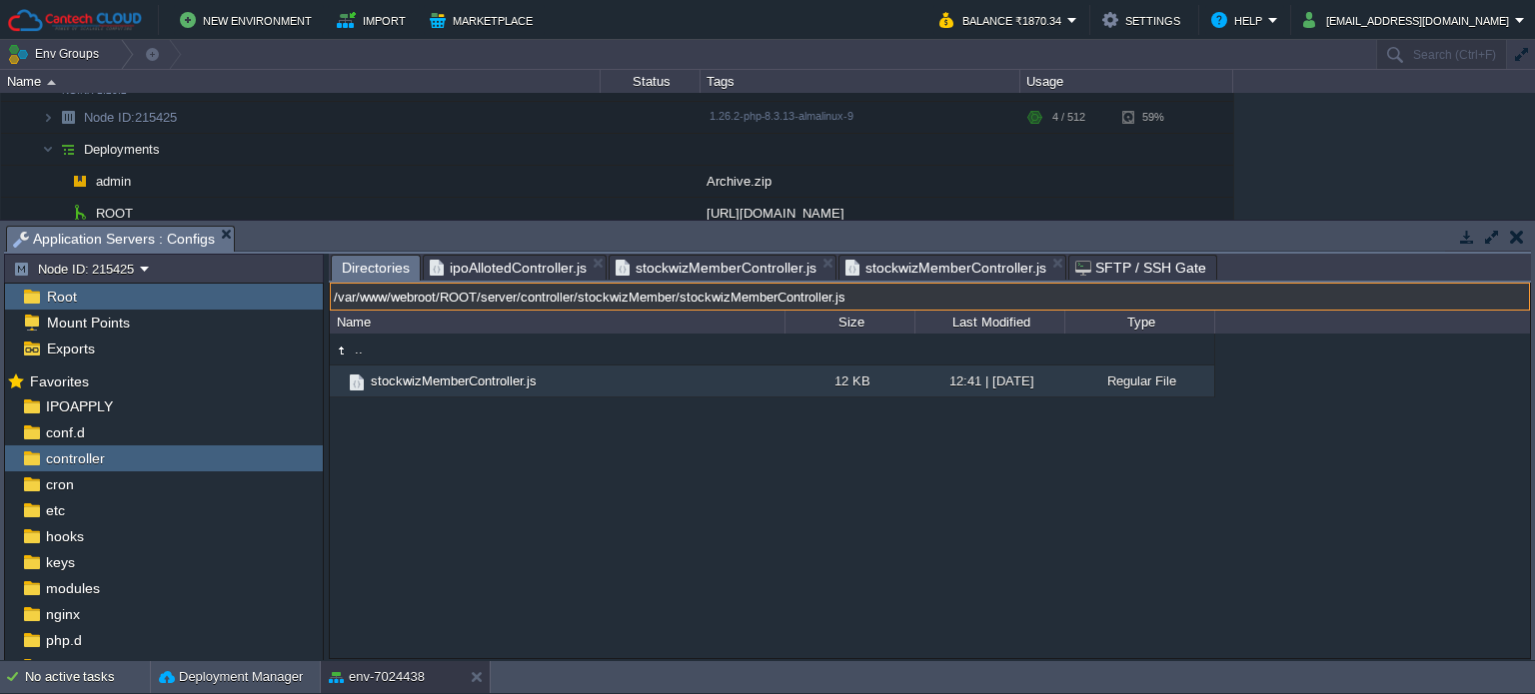
click at [1009, 307] on input "/var/www/webroot/ROOT/server/controller/stockwizMember/stockwizMemberController…" at bounding box center [930, 297] width 1200 height 28
drag, startPoint x: 942, startPoint y: 299, endPoint x: 527, endPoint y: 307, distance: 415.7
click at [527, 307] on input "/var/www/webroot/ROOT/server/controller/stockwizMember/stockwizMemberController…" at bounding box center [930, 297] width 1200 height 28
type input "/var/www/webroot/ROOT/version/server/model"
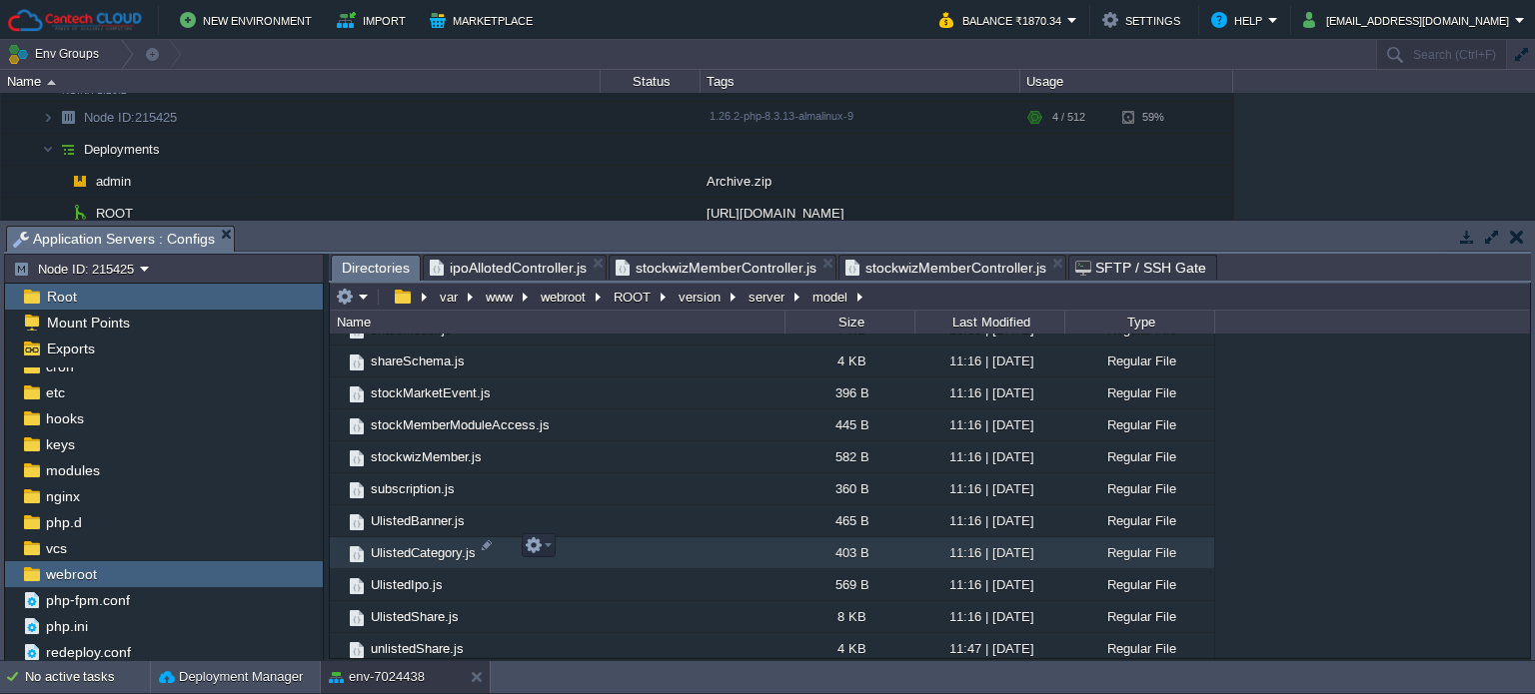
scroll to position [799, 0]
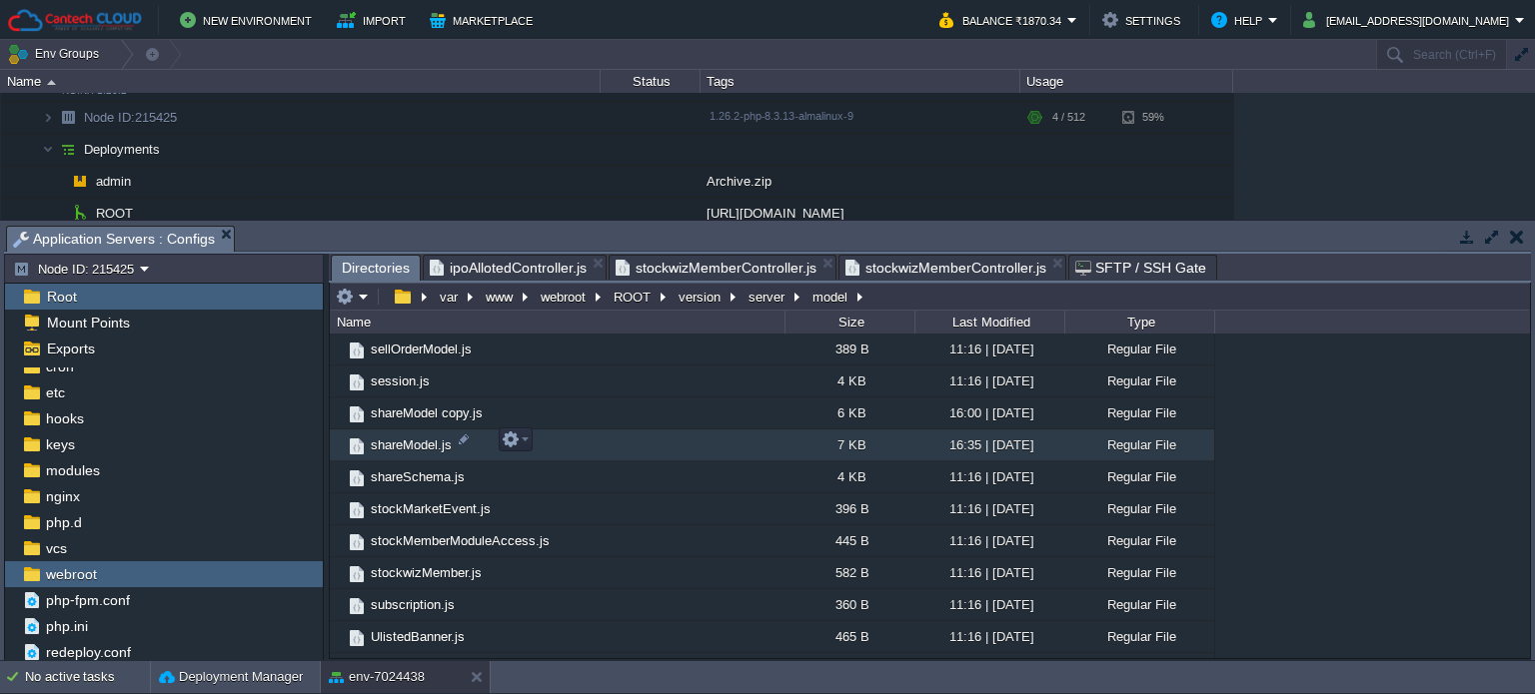
click at [415, 446] on span "shareModel.js" at bounding box center [411, 445] width 87 height 17
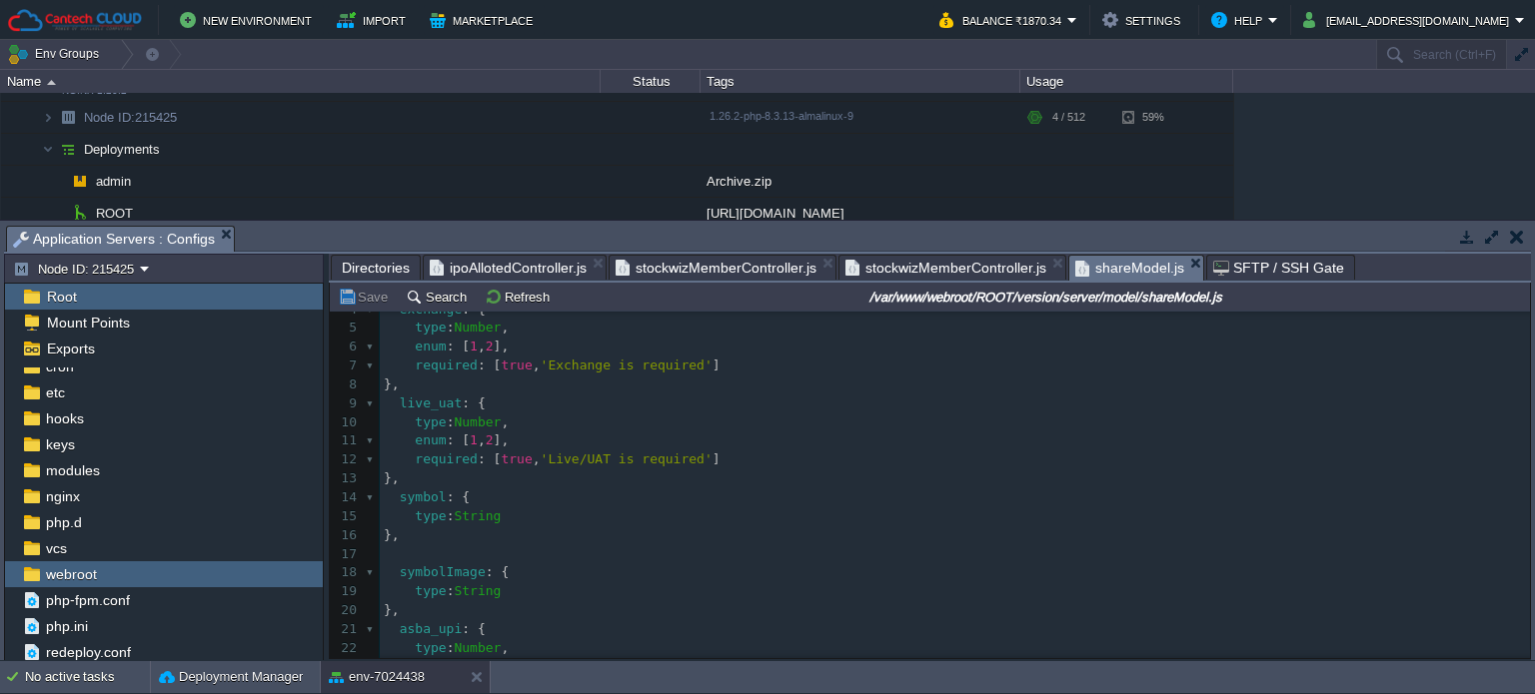
scroll to position [98, 0]
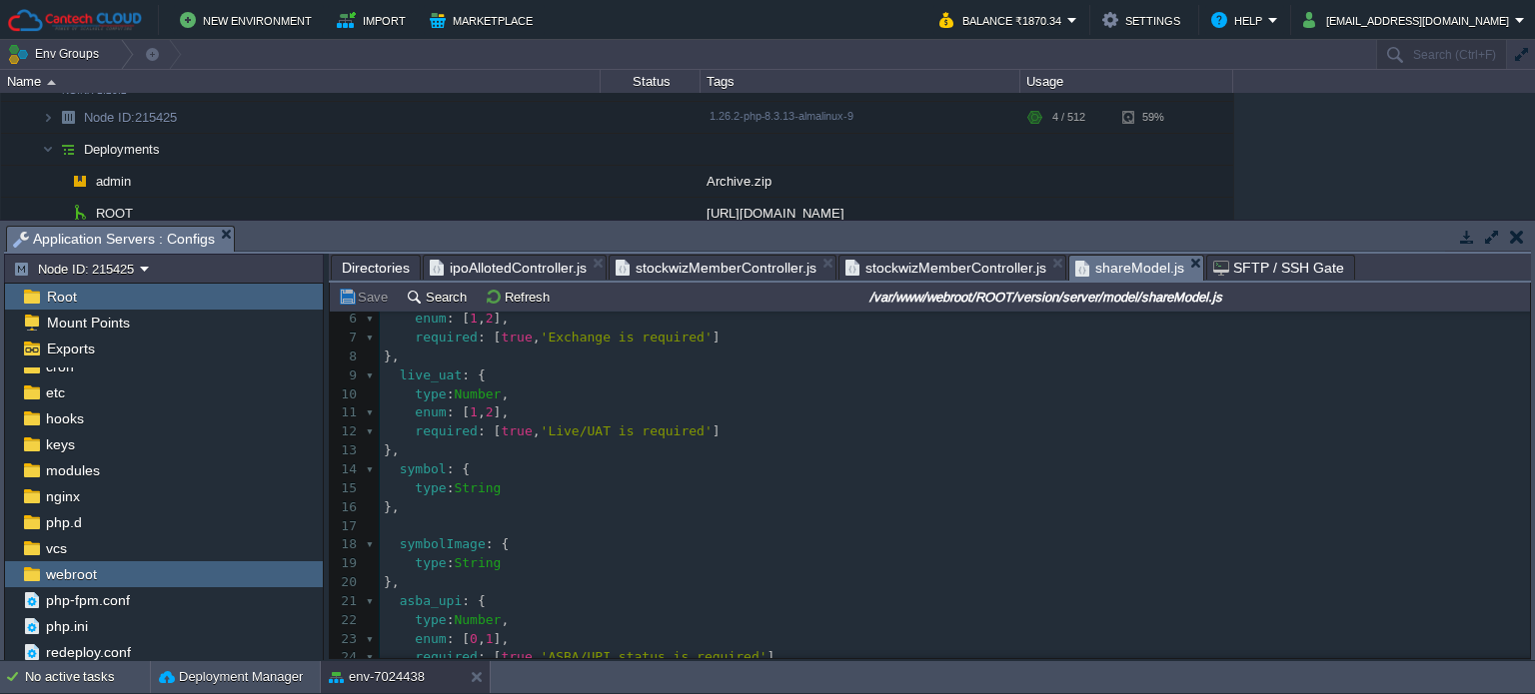
click at [445, 506] on pre "}," at bounding box center [955, 508] width 1150 height 19
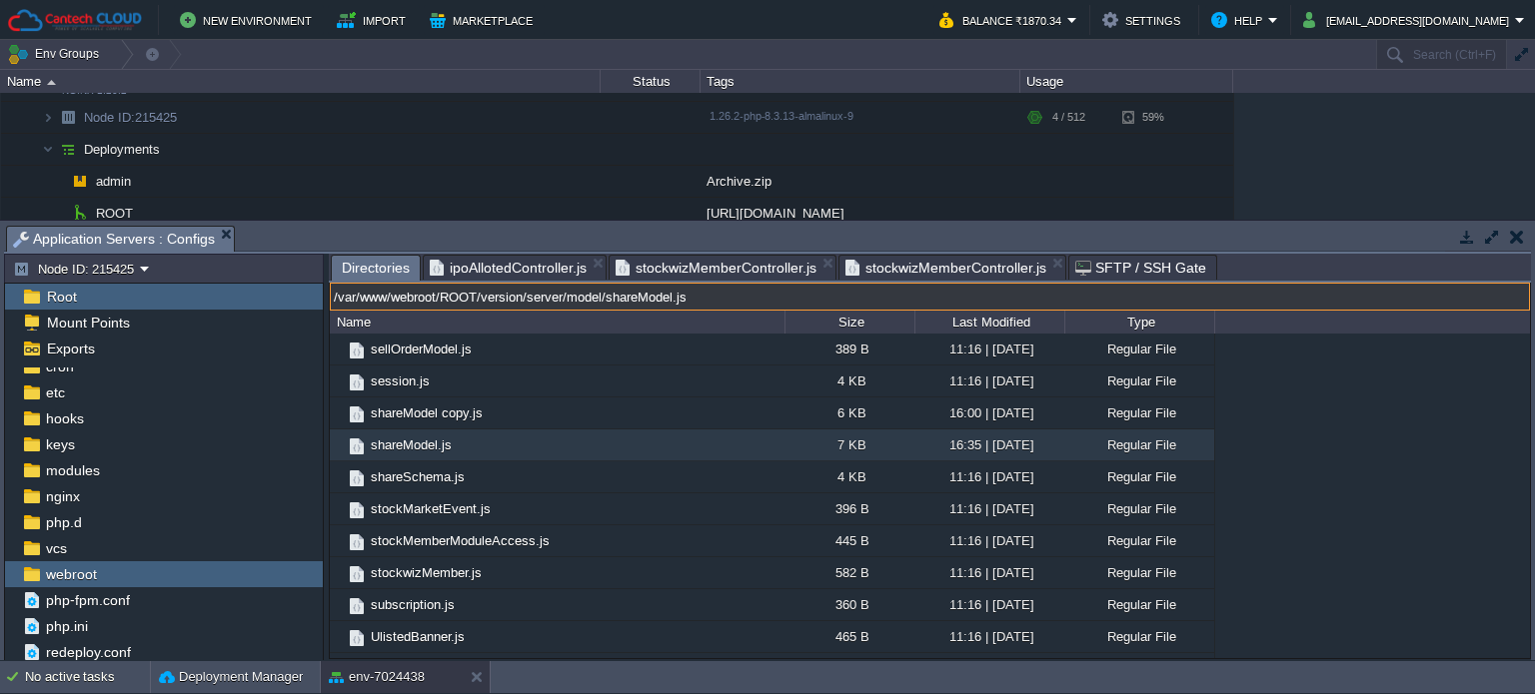
click at [993, 300] on input "/var/www/webroot/ROOT/version/server/model/shareModel.js" at bounding box center [930, 297] width 1200 height 28
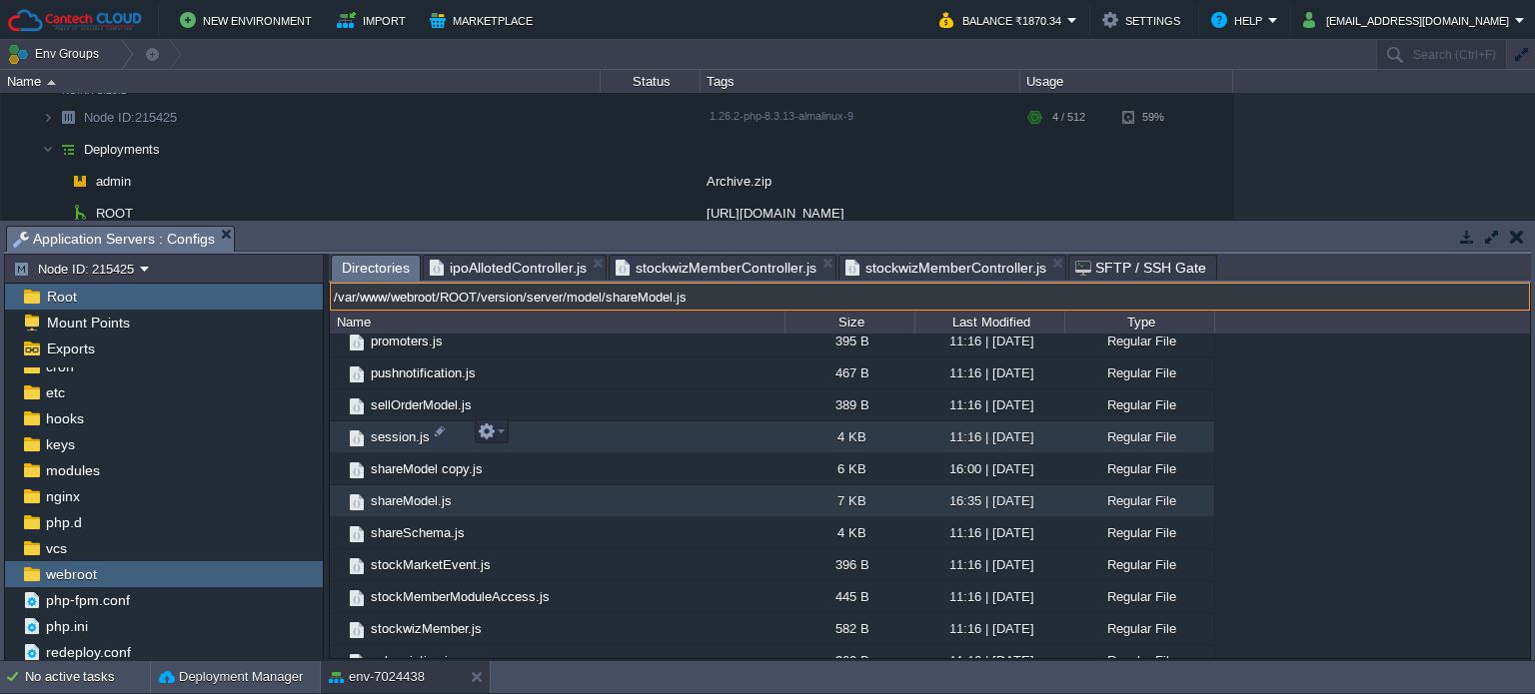
scroll to position [500, 0]
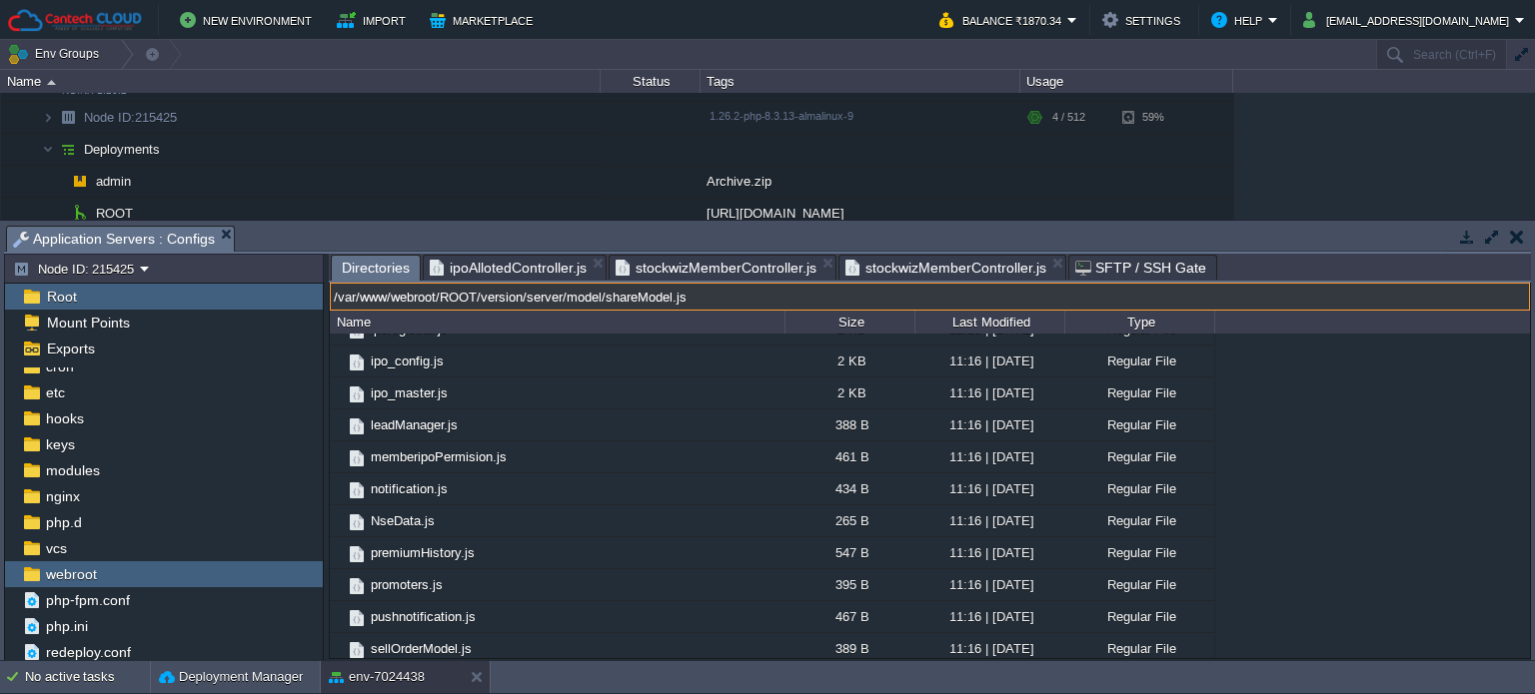
click at [734, 289] on input "/var/www/webroot/ROOT/version/server/model/shareModel.js" at bounding box center [930, 297] width 1200 height 28
click at [737, 303] on input "/var/www/webroot/ROOT/version/server/model/shareModel.js" at bounding box center [930, 297] width 1200 height 28
drag, startPoint x: 737, startPoint y: 303, endPoint x: 585, endPoint y: 299, distance: 151.9
click at [585, 299] on input "/var/www/webroot/ROOT/version/server/model/shareModel.js" at bounding box center [930, 297] width 1200 height 28
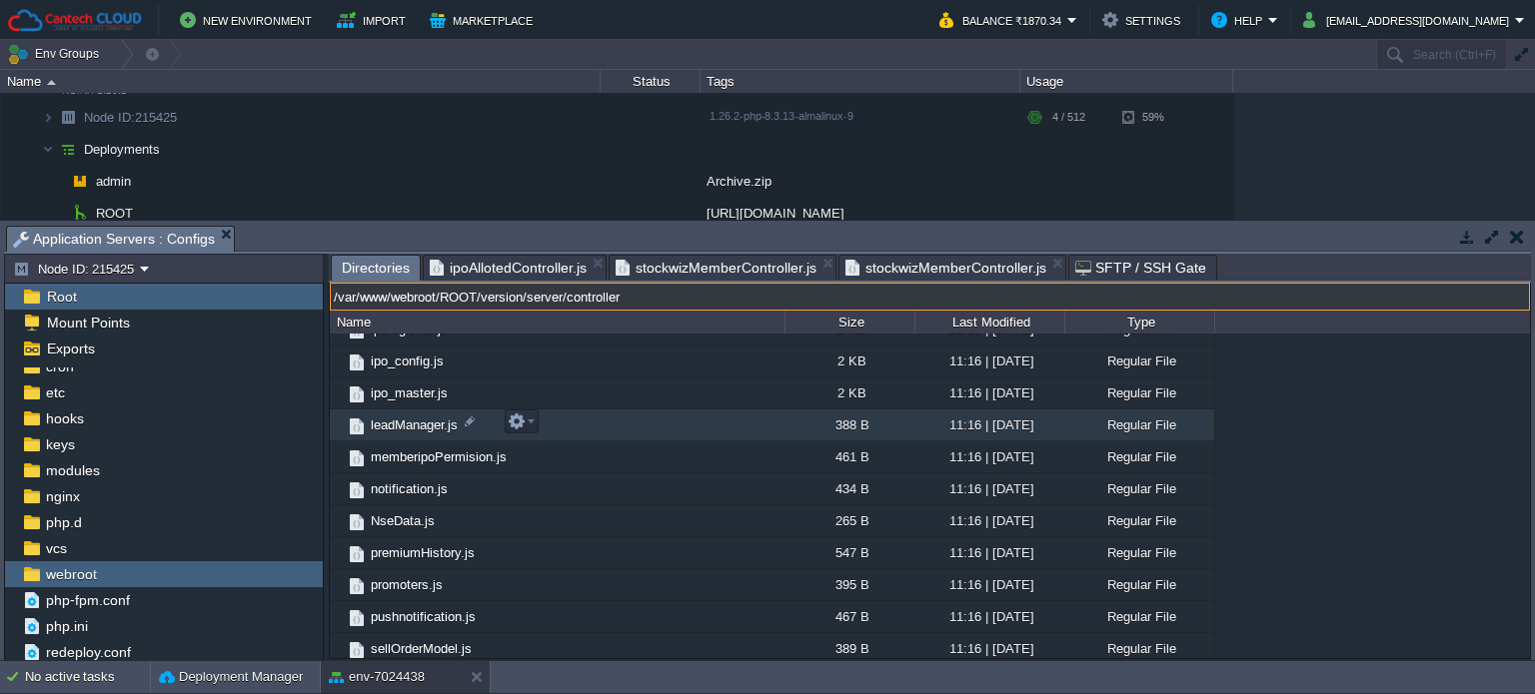
type input "/var/www/webroot/ROOT/version/server/controller"
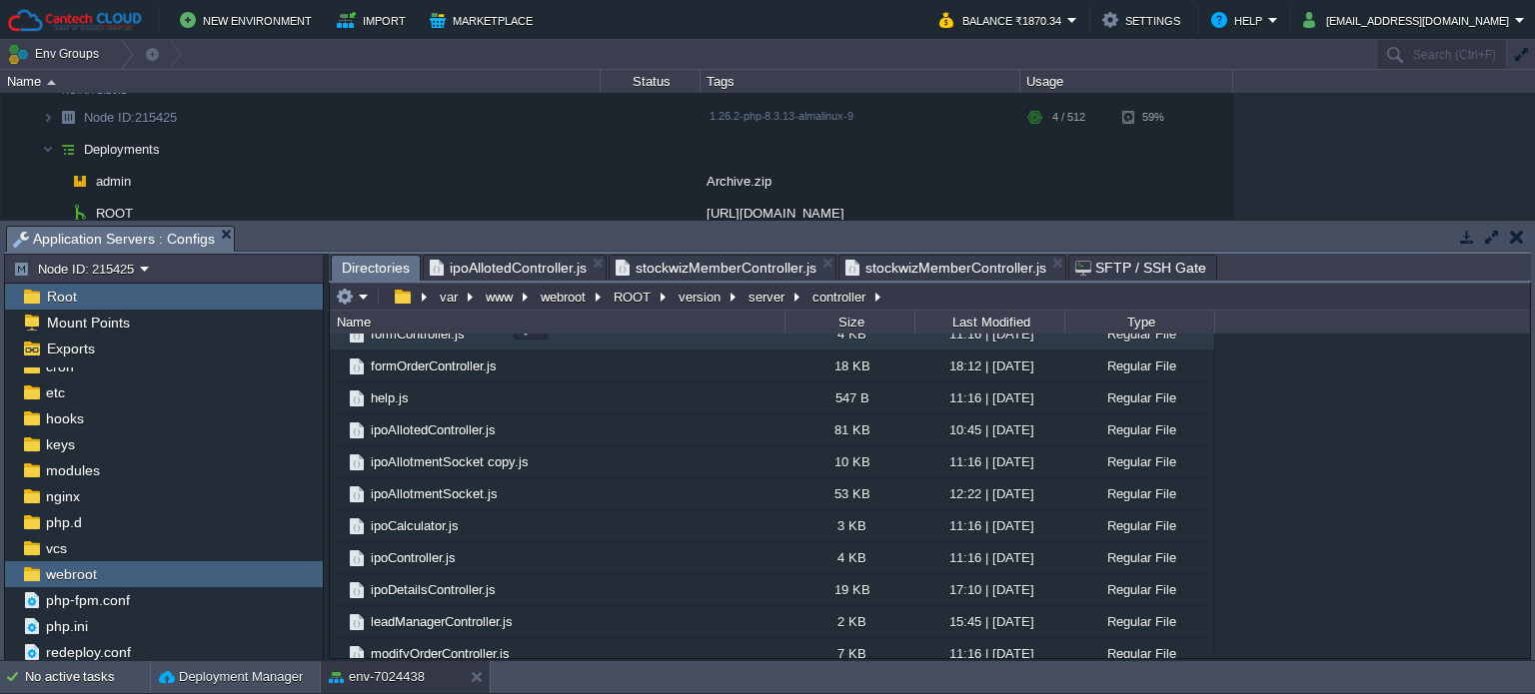
scroll to position [799, 0]
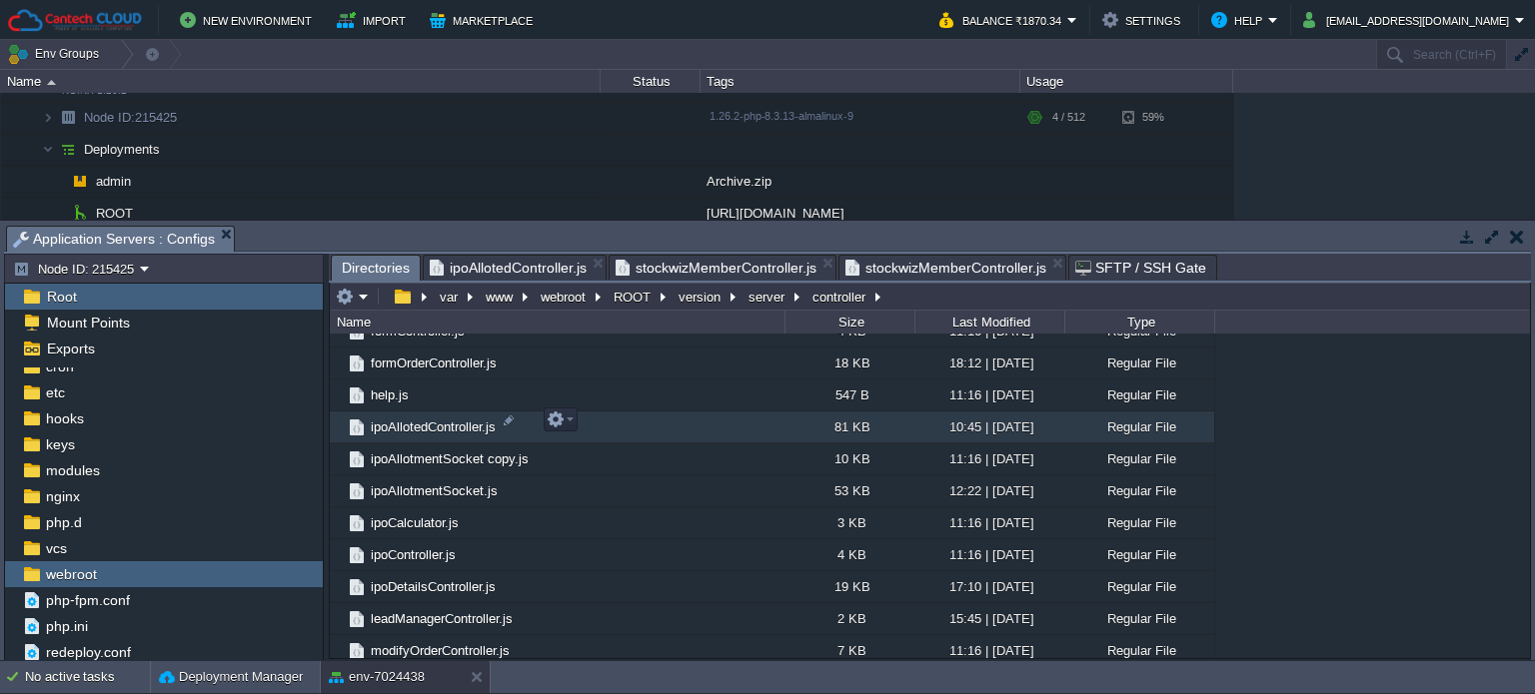
click at [467, 431] on td "ipoAllotedController.js" at bounding box center [557, 428] width 455 height 32
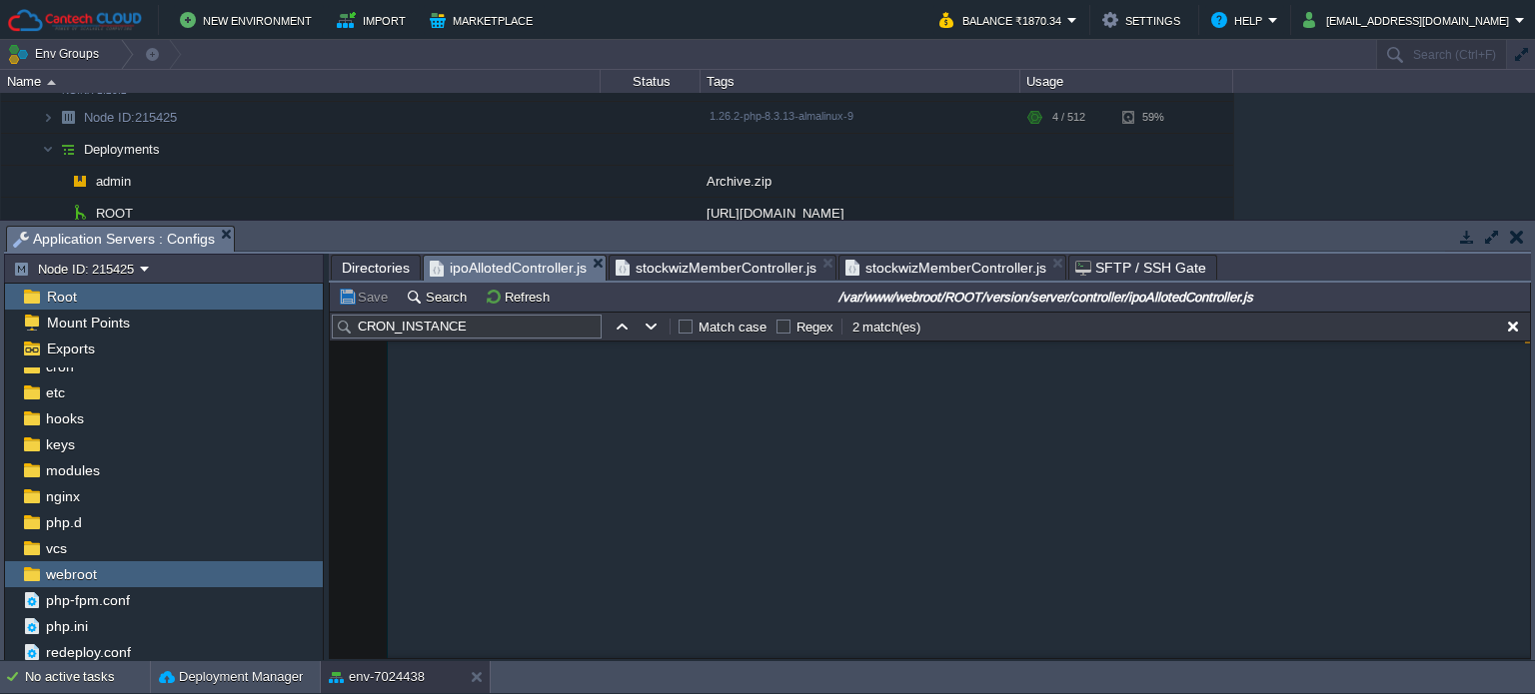
type textarea "const bid_master = require("../model/bid_master"); const BrlmMaster = require("…"
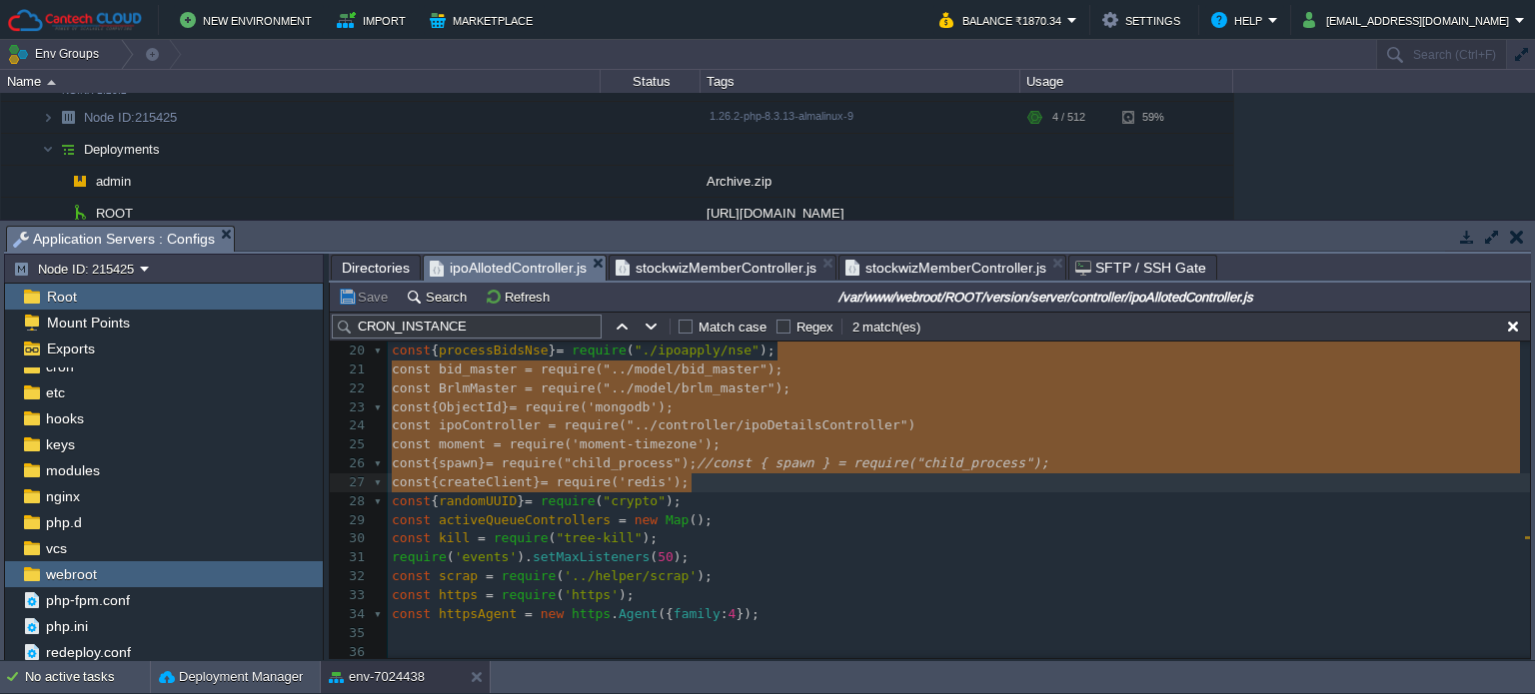
type input "const bid_master = require("../model/bid_master");const BrlmMaster = require(".…"
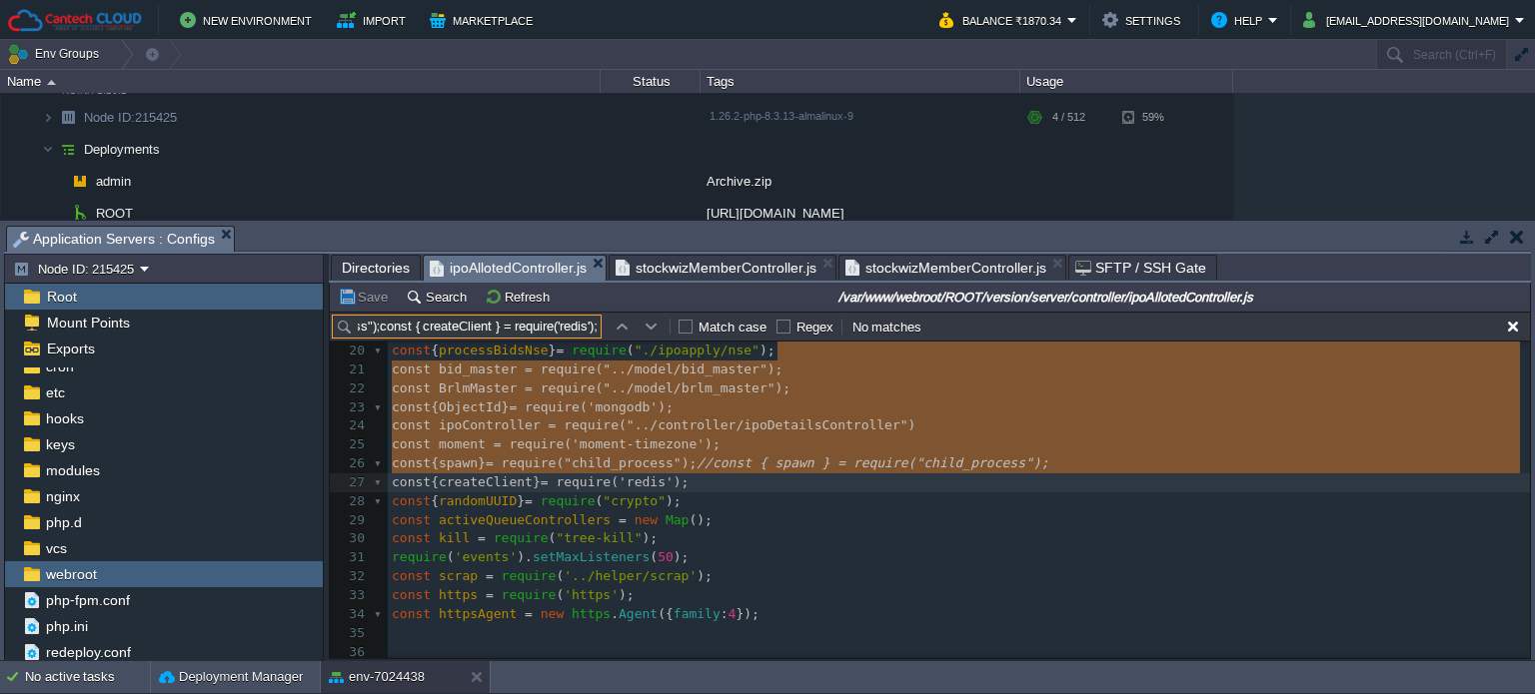
scroll to position [0, 0]
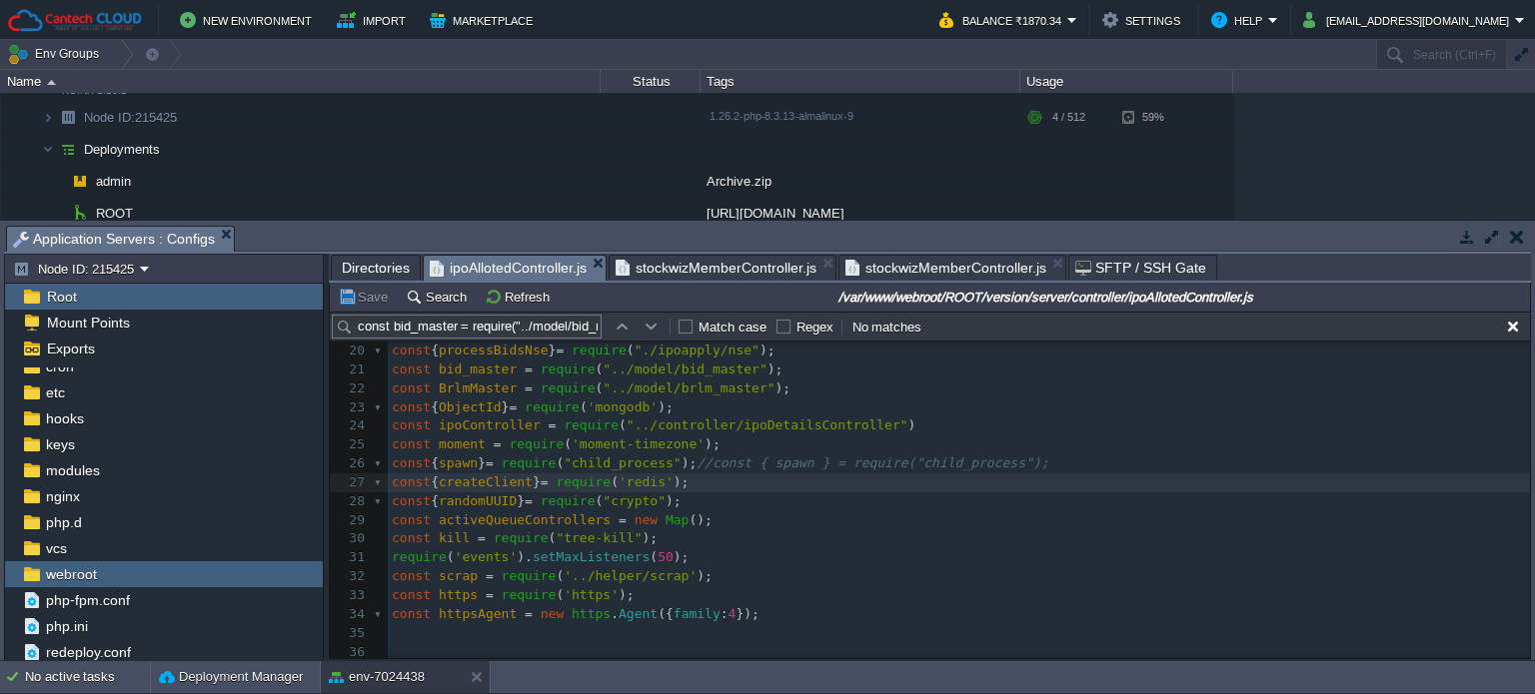
click at [1178, 474] on pre "const { spawn } = require ( "child_process" ); //const { spawn } = require("chi…" at bounding box center [959, 464] width 1142 height 19
paste input "checkAndProcessAllotments"
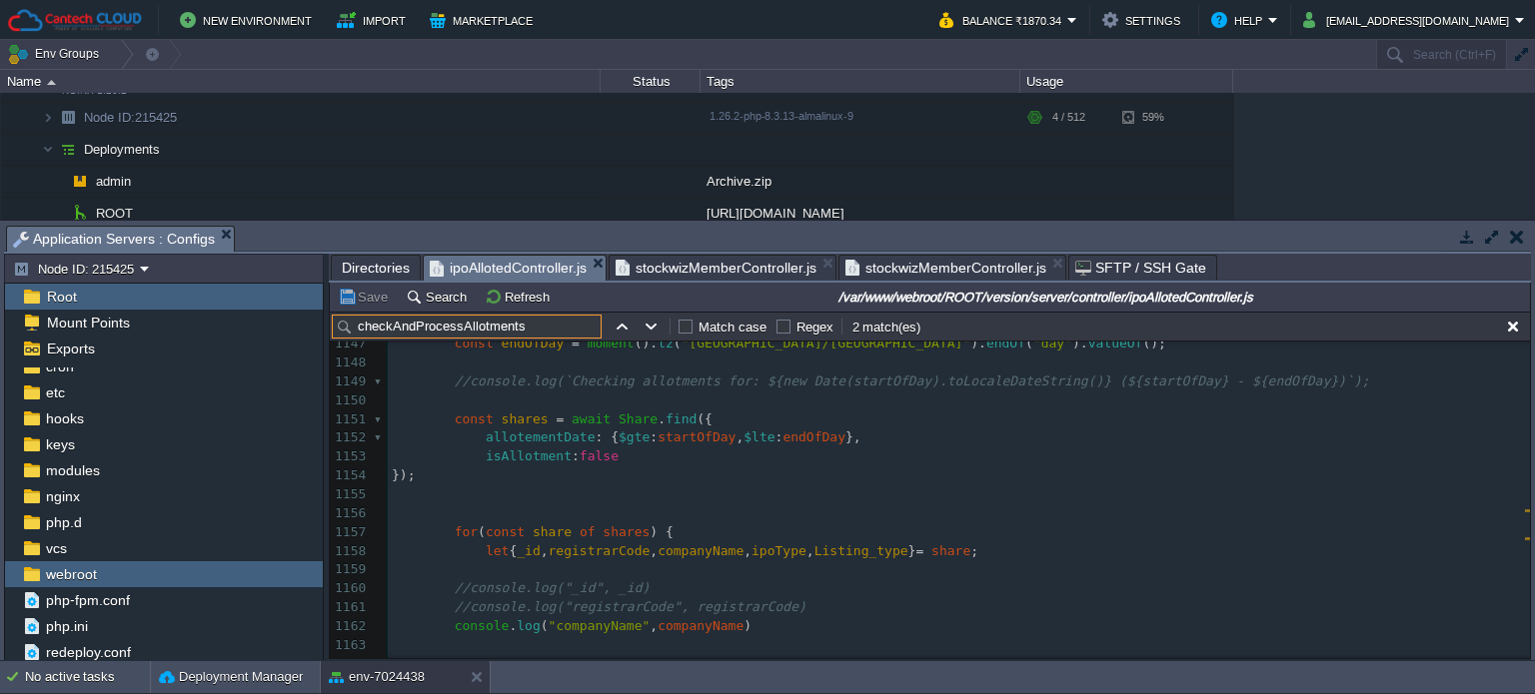
scroll to position [21606, 0]
type input "checkAndProcessAllotments"
click at [648, 328] on button "button" at bounding box center [651, 327] width 18 height 18
type textarea "checkAndProcessAllotments"
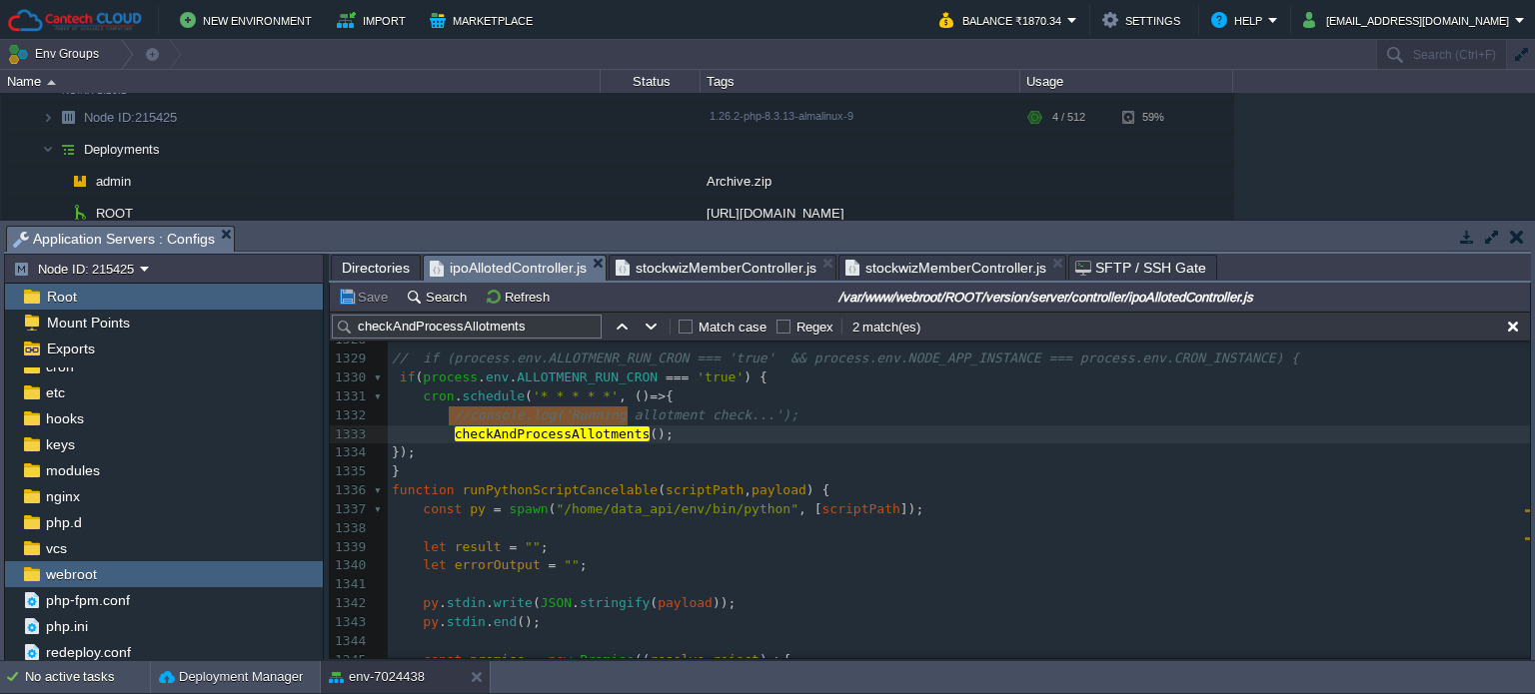
scroll to position [24925, 0]
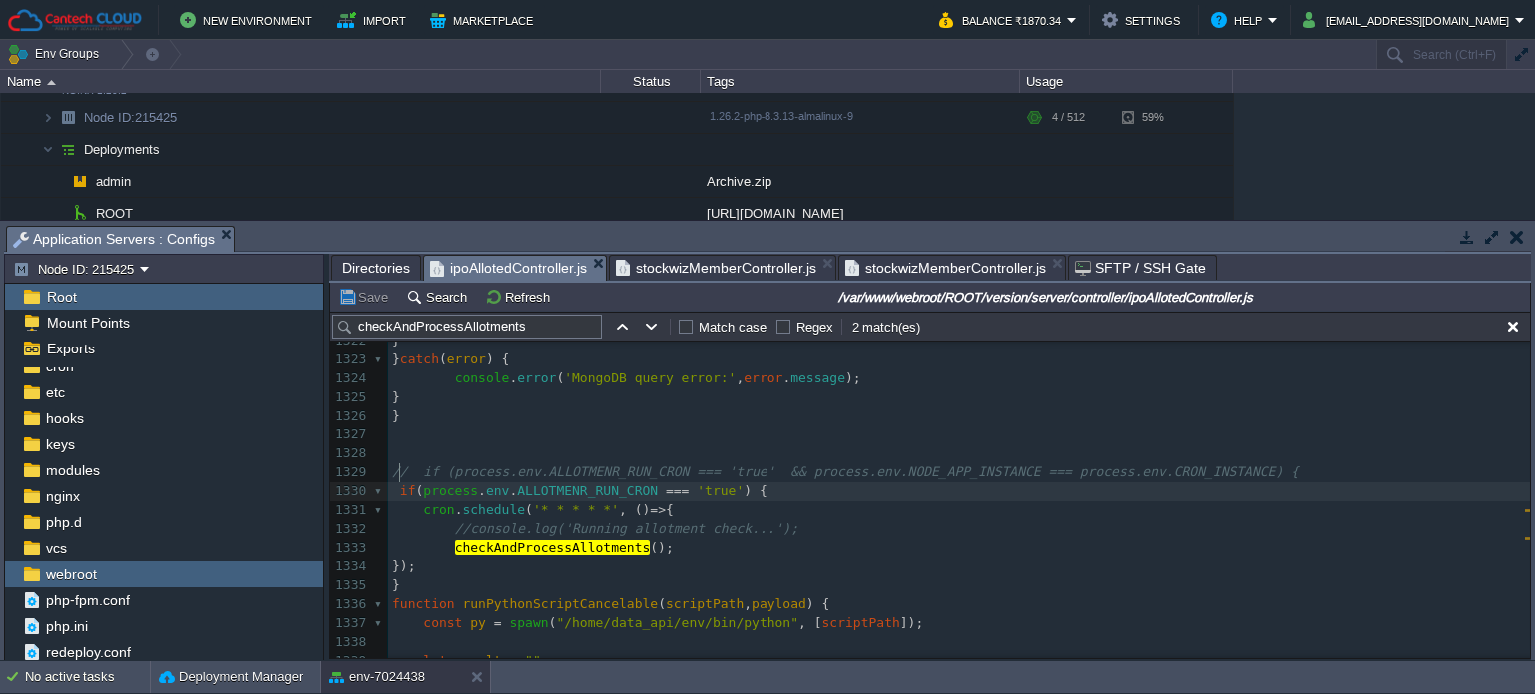
click at [396, 484] on span at bounding box center [396, 491] width 8 height 15
type textarea "//"
click at [400, 489] on div "xxxxxxxxxx const { processBidsNse } = require ( "./ipoapply/nse" ); 1306 // con…" at bounding box center [959, 529] width 1142 height 1035
type textarea "//"
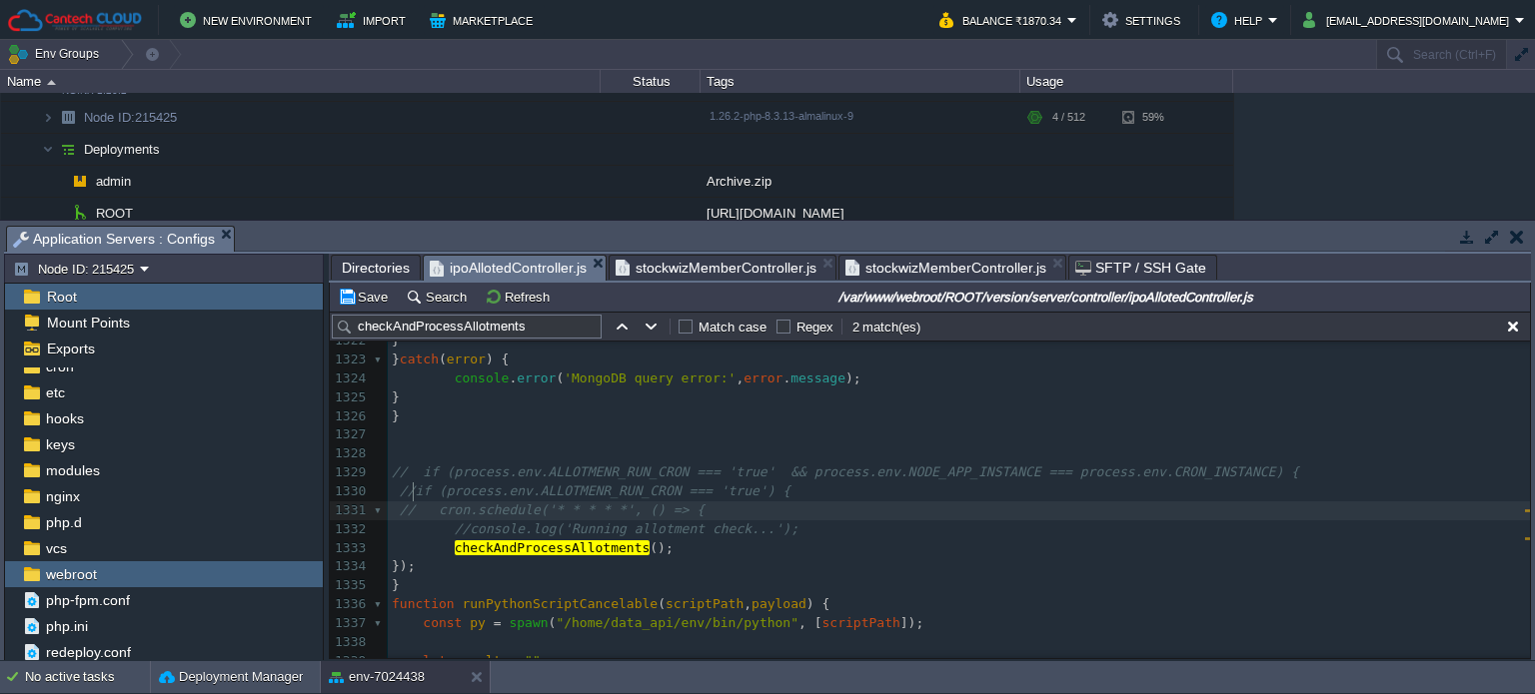
click at [395, 528] on div "xxxxxxxxxx const { processBidsNse } = require ( "./ipoapply/nse" ); 1306 // con…" at bounding box center [959, 529] width 1142 height 1035
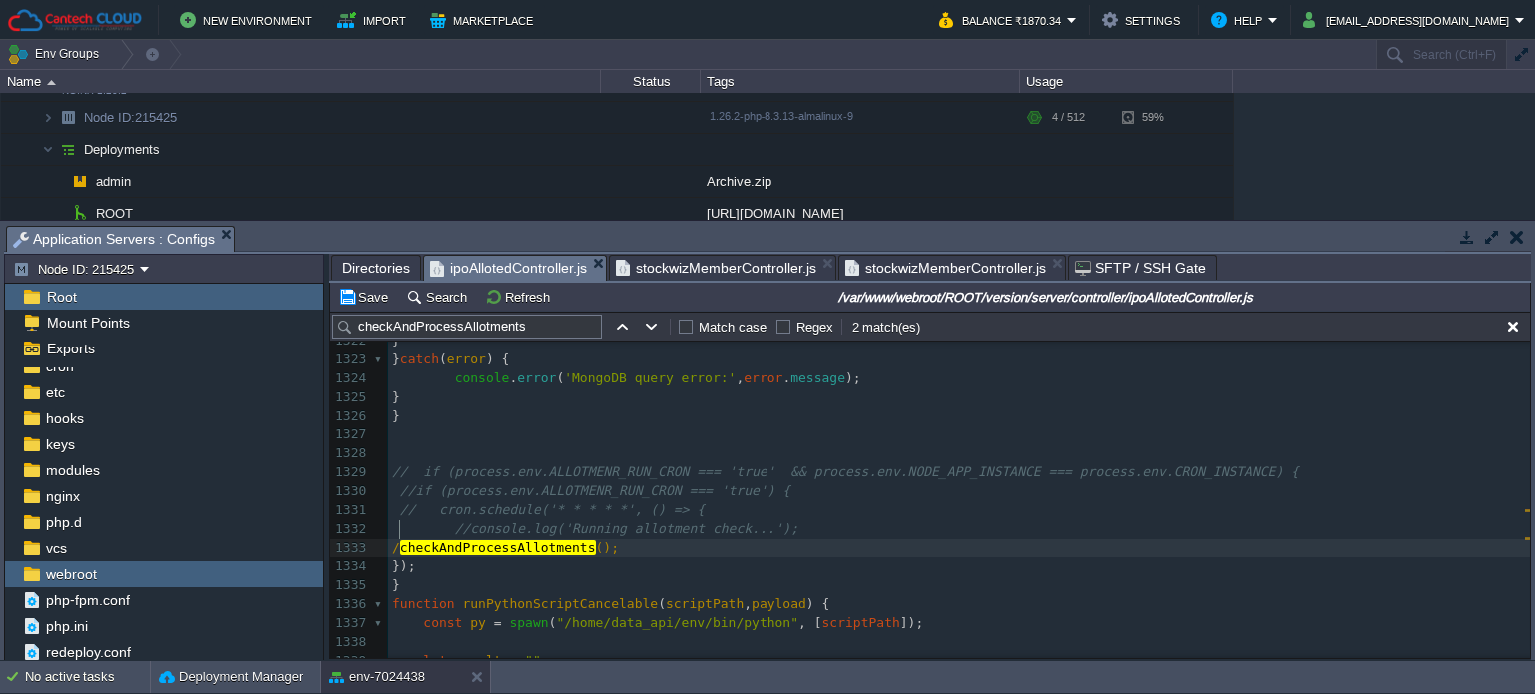
type textarea "//"
click at [397, 559] on span "});" at bounding box center [403, 566] width 23 height 15
type textarea "//"
click at [388, 577] on pre "}" at bounding box center [959, 586] width 1142 height 19
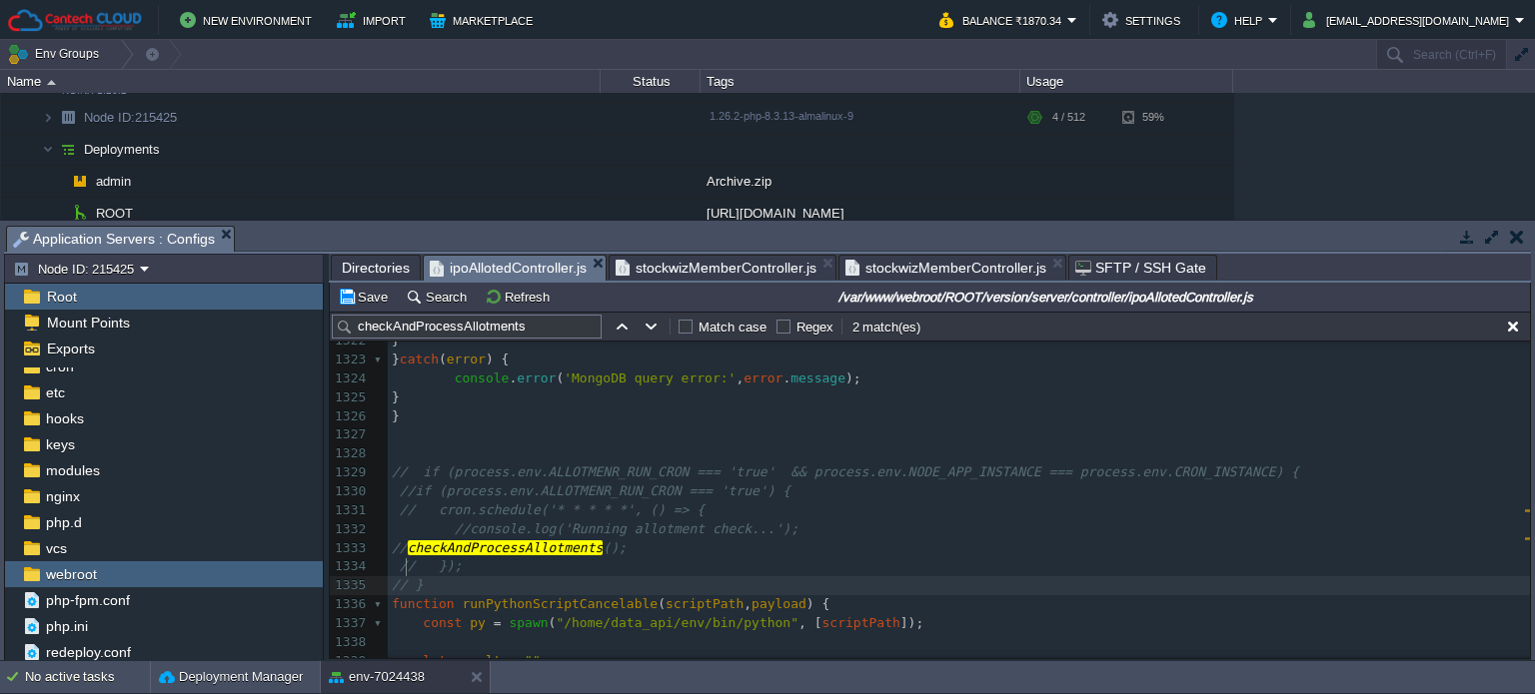
type textarea "//"
click at [528, 558] on pre "// });" at bounding box center [959, 567] width 1142 height 19
click at [711, 522] on span "//console.log('Running allotment check...');" at bounding box center [627, 529] width 344 height 15
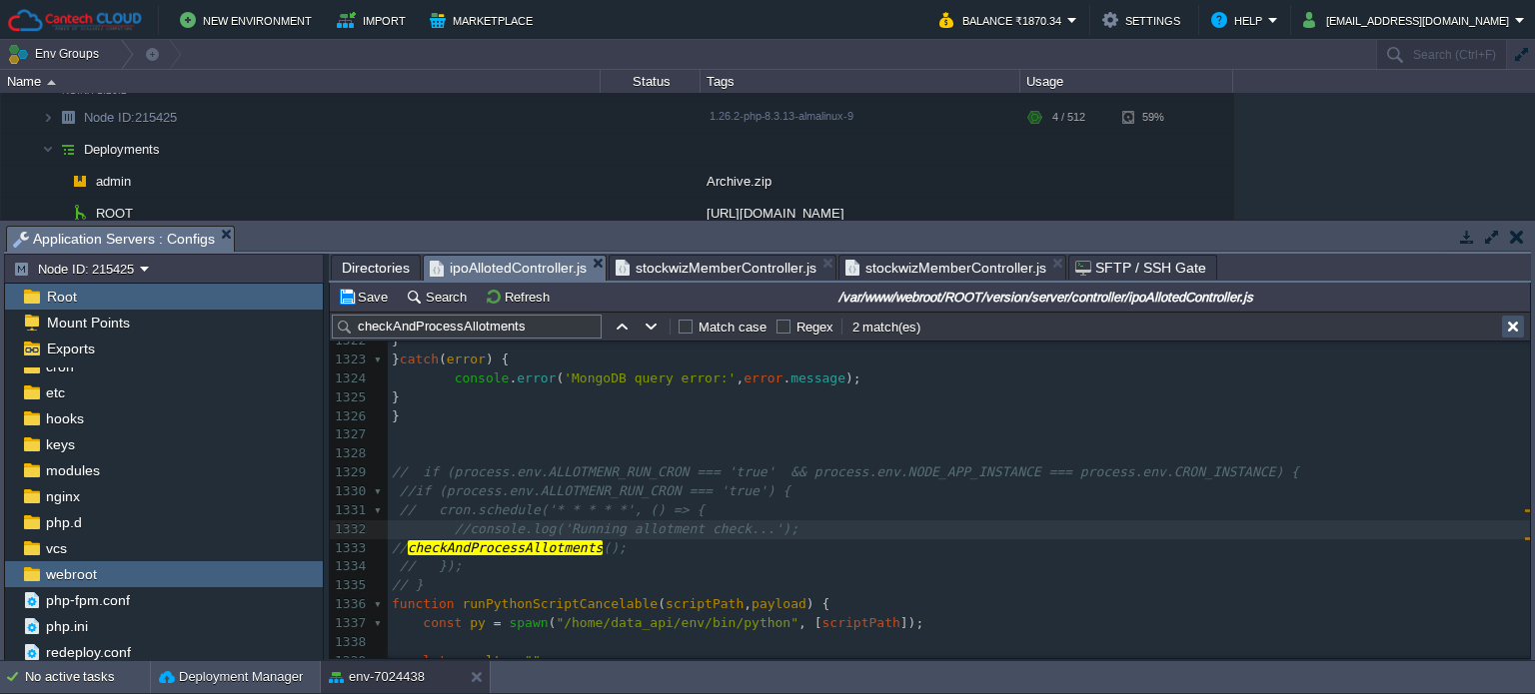
click at [1507, 326] on button "button" at bounding box center [1513, 327] width 18 height 18
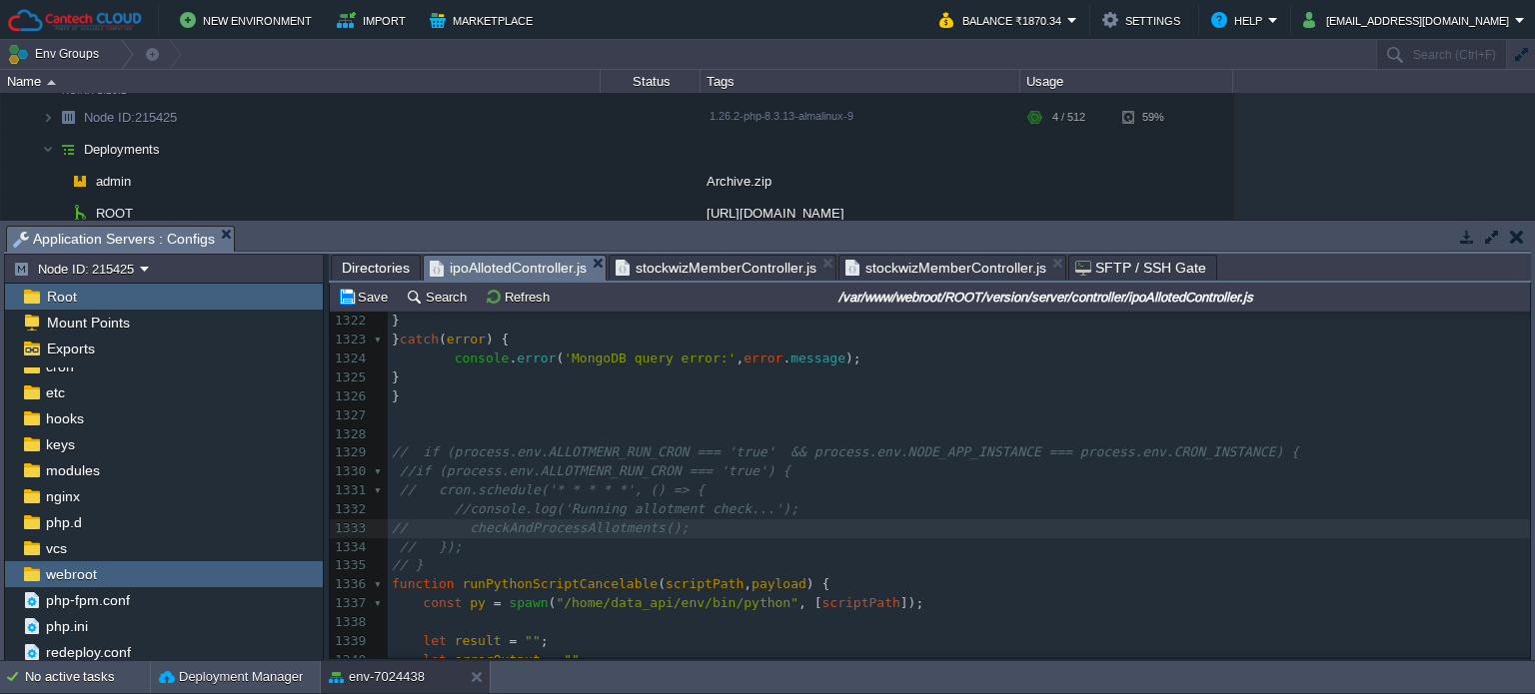
click at [845, 527] on pre "// checkAndProcessAllotments();" at bounding box center [959, 529] width 1142 height 19
